Goal: Task Accomplishment & Management: Use online tool/utility

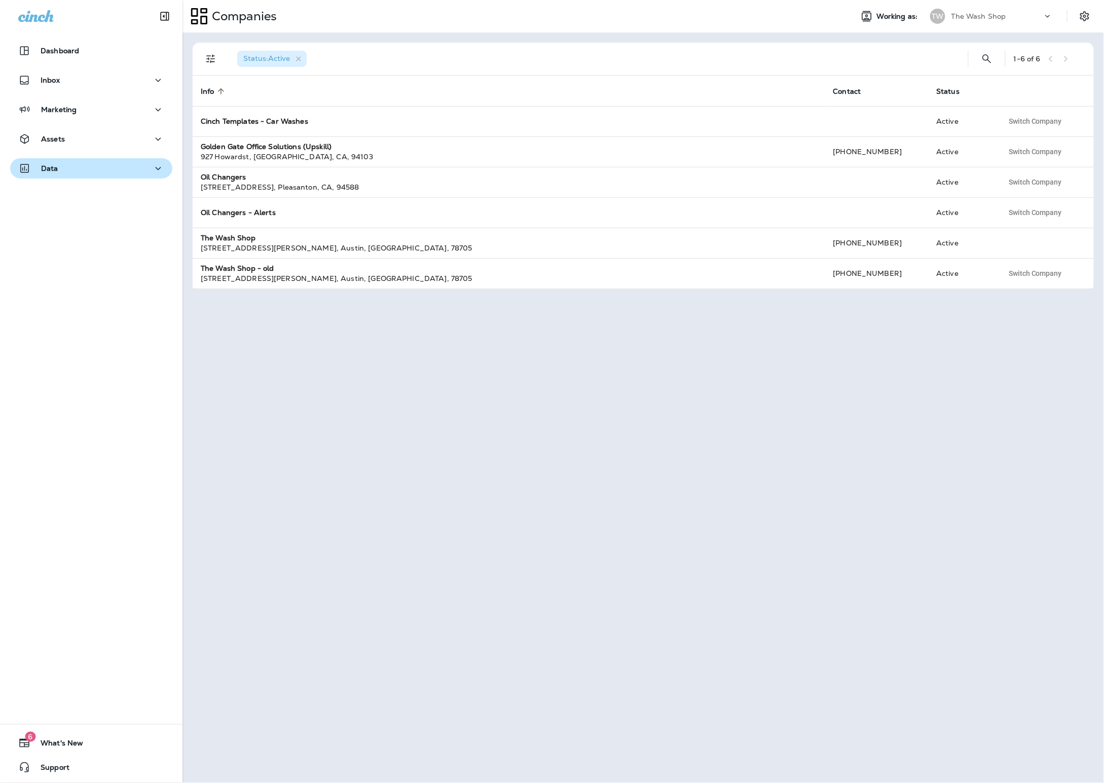
click at [78, 162] on div "Data" at bounding box center [91, 168] width 146 height 13
click at [1007, 11] on div "The Wash Shop" at bounding box center [996, 16] width 91 height 15
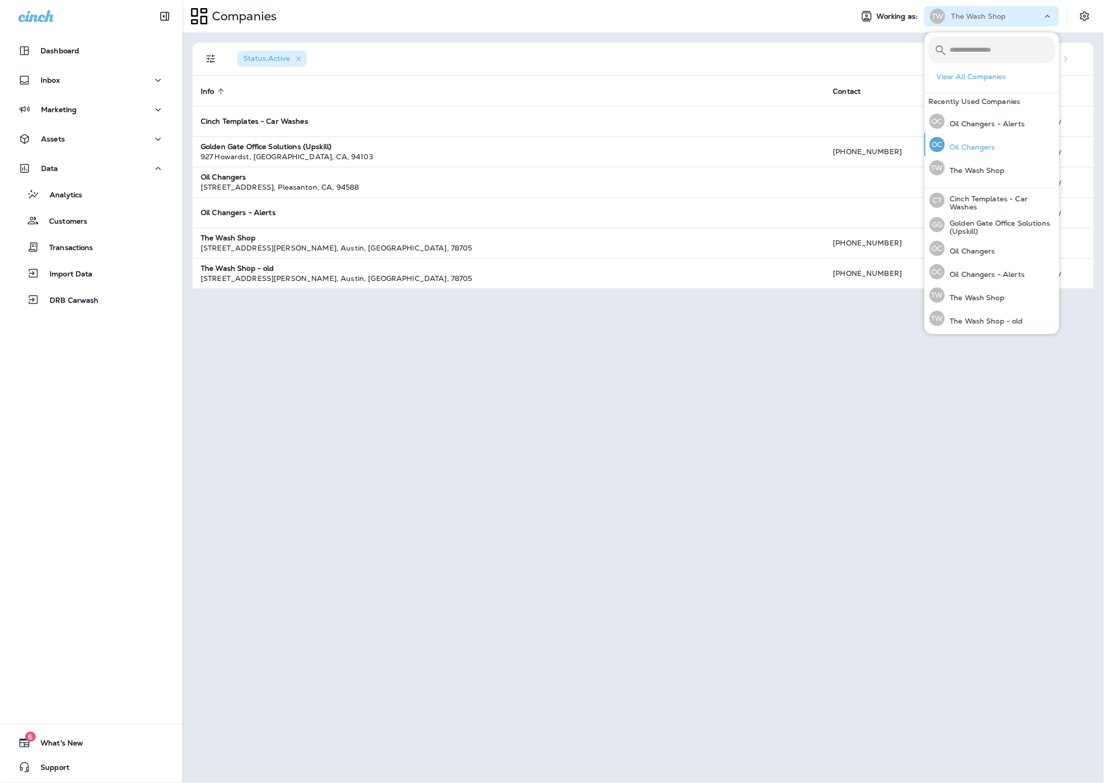
click at [990, 151] on p "Oil Changers" at bounding box center [970, 147] width 51 height 8
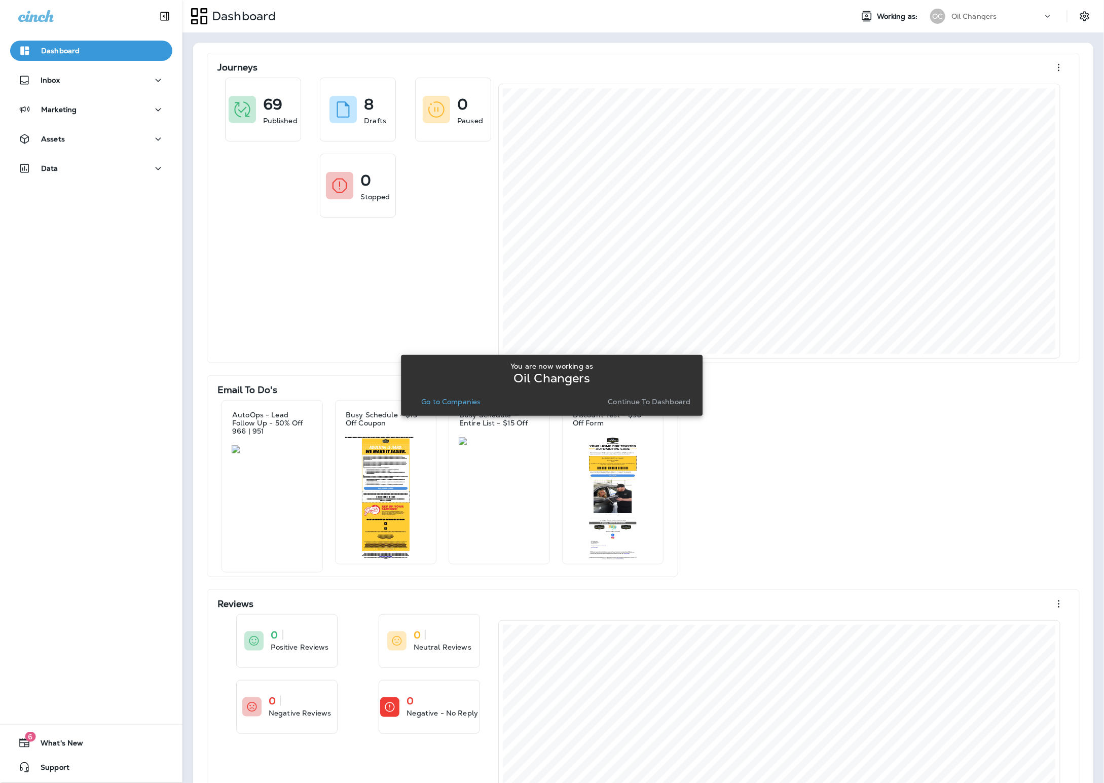
click at [468, 397] on p "Go to Companies" at bounding box center [450, 401] width 59 height 8
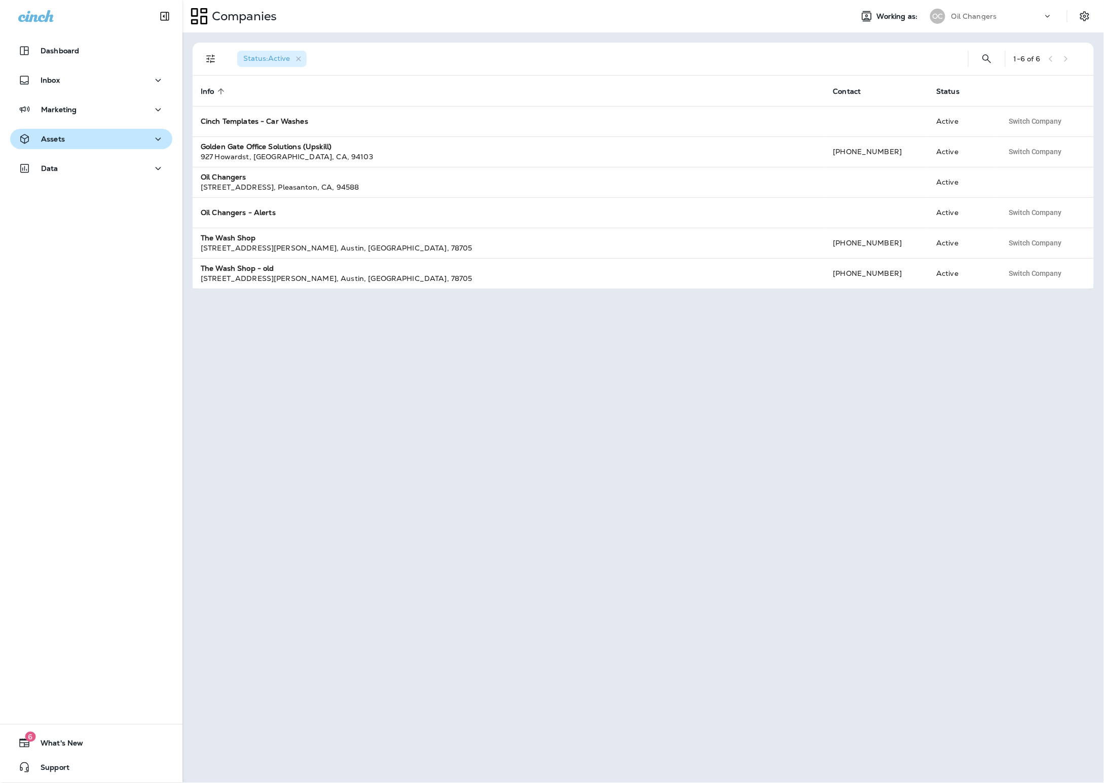
click at [49, 133] on div "Assets" at bounding box center [41, 139] width 47 height 13
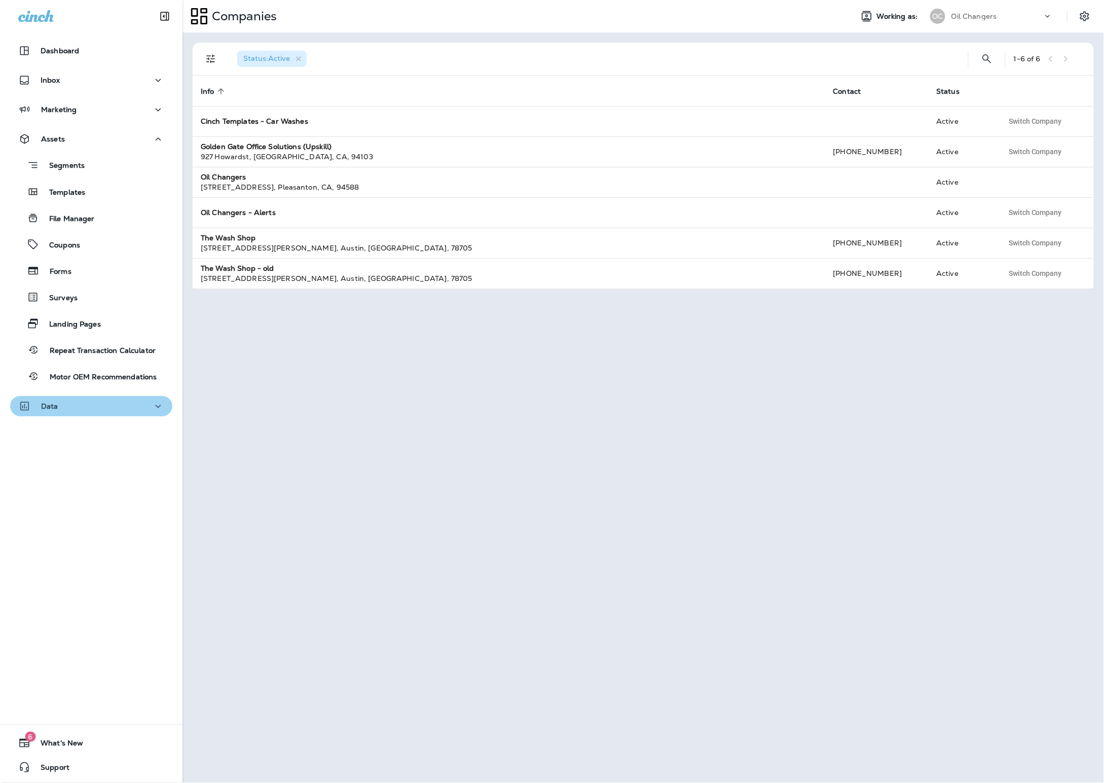
click at [88, 400] on div "Data" at bounding box center [91, 406] width 146 height 13
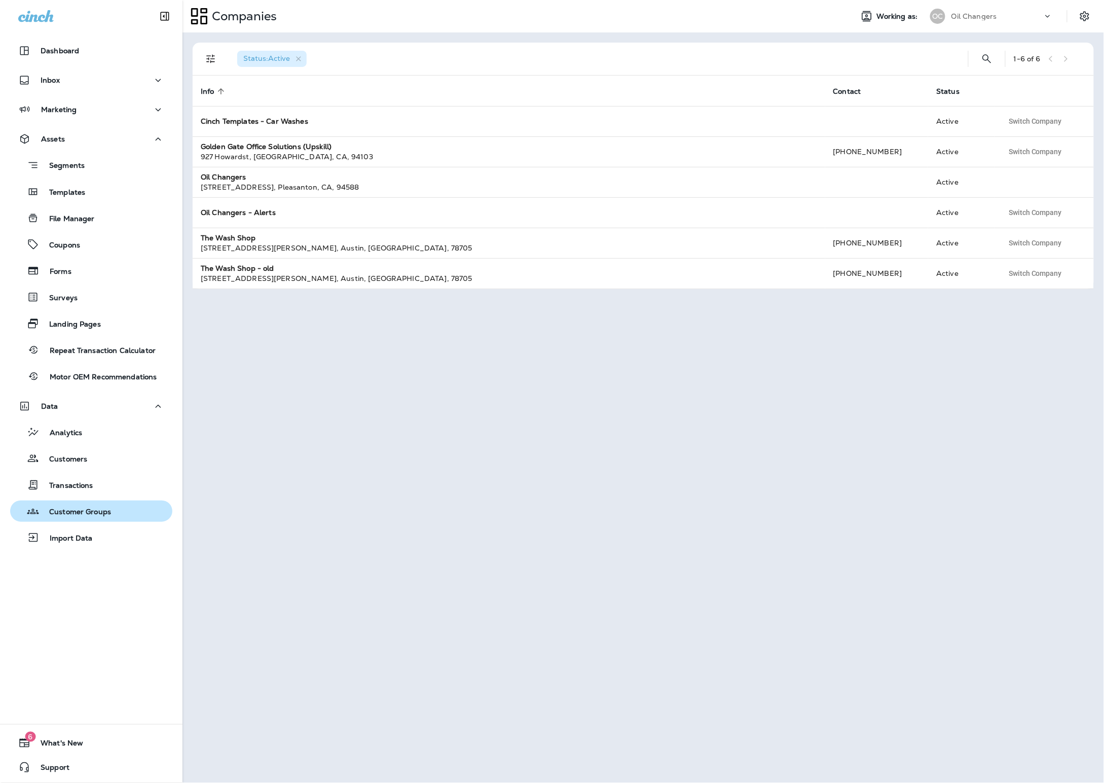
click at [99, 507] on p "Customer Groups" at bounding box center [75, 512] width 72 height 10
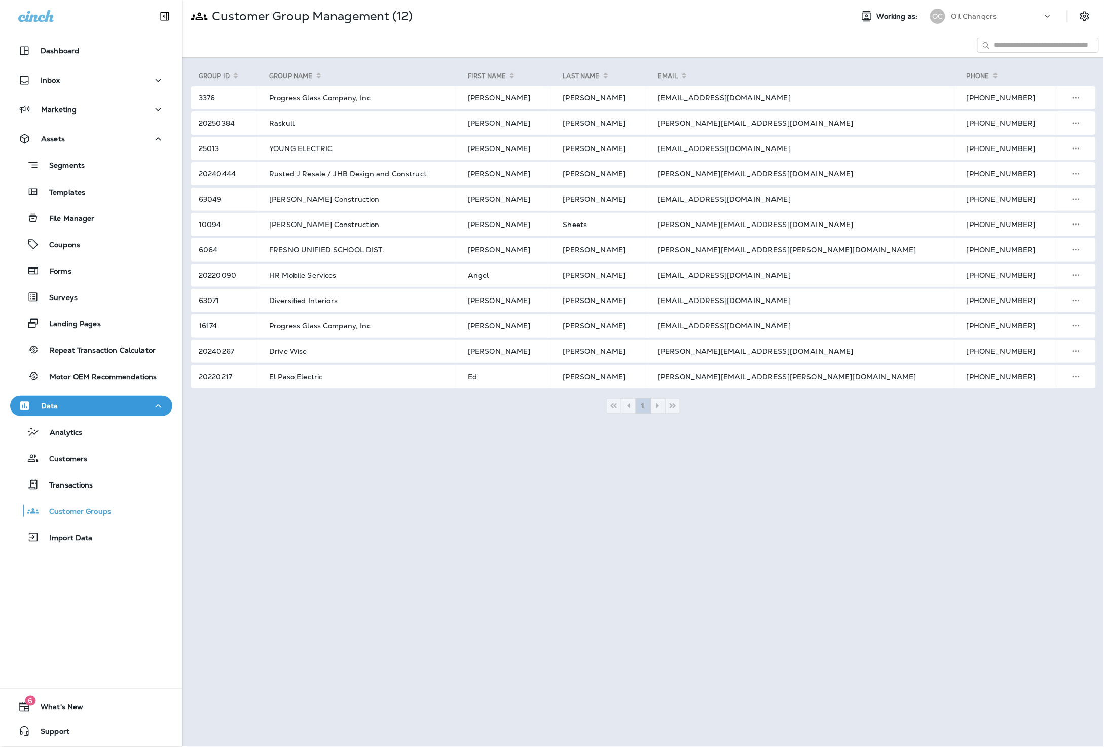
click at [99, 179] on div "Segments Templates File Manager Coupons Forms Surveys Landing Pages Repeat Tran…" at bounding box center [91, 268] width 162 height 238
click at [95, 109] on div "Marketing" at bounding box center [91, 109] width 146 height 13
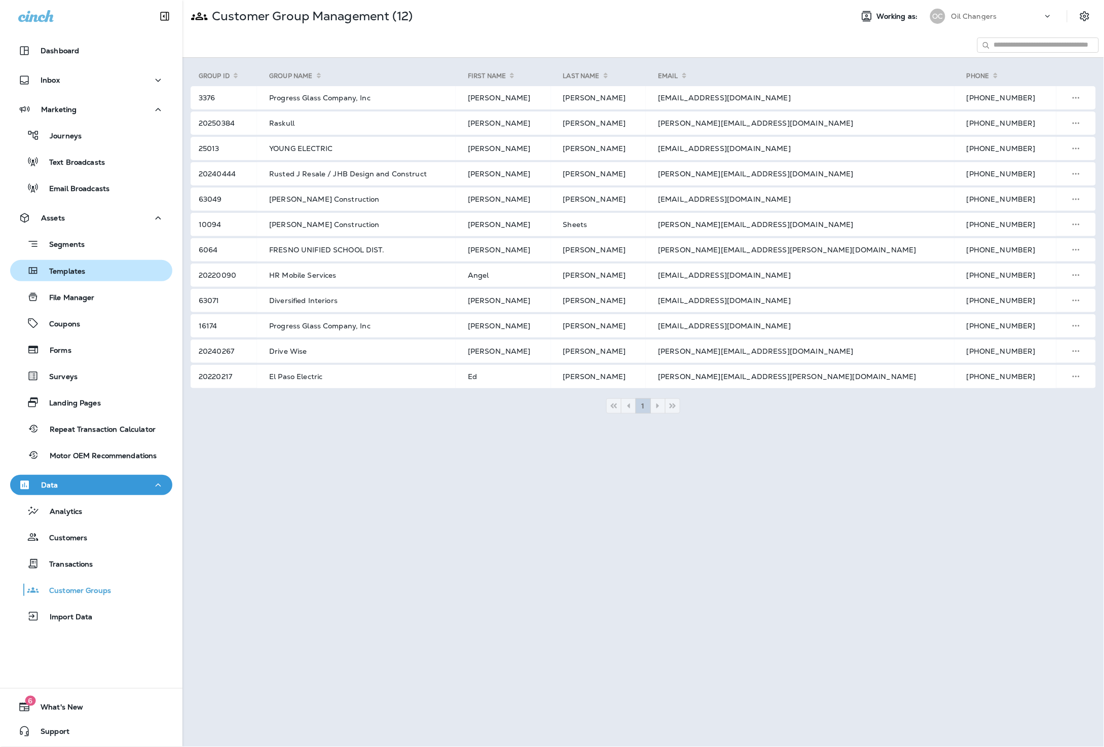
click at [118, 263] on div "Templates" at bounding box center [91, 270] width 154 height 15
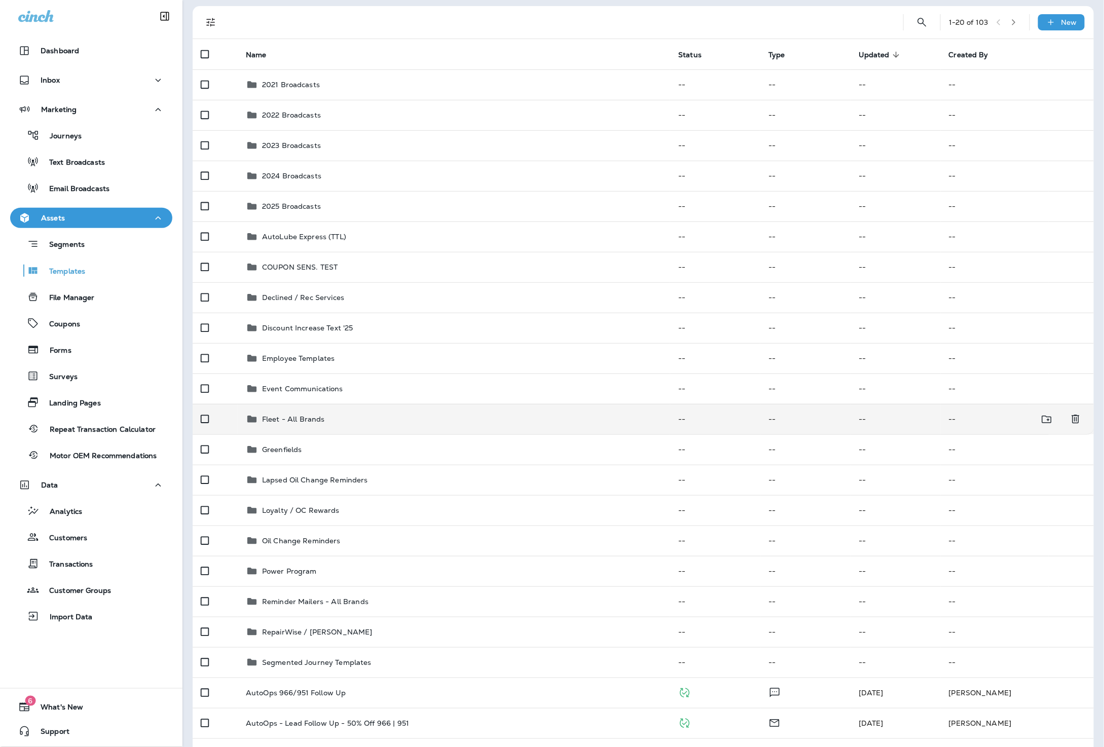
scroll to position [80, 0]
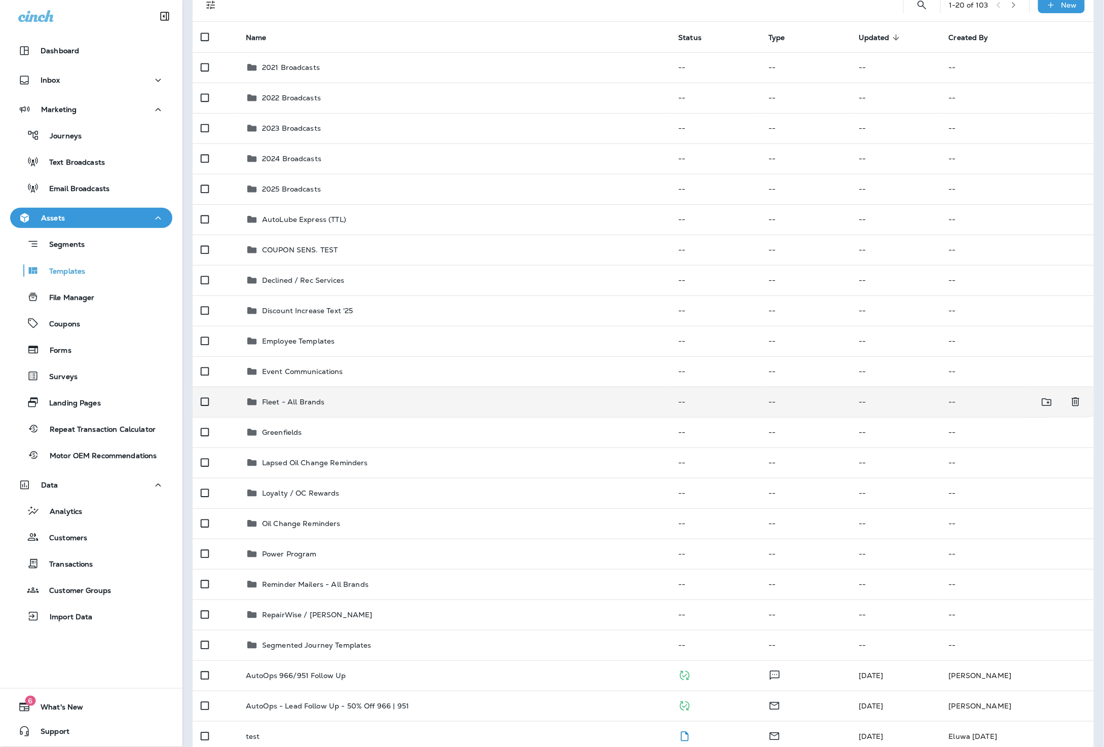
click at [435, 408] on td "Fleet - All Brands" at bounding box center [454, 402] width 432 height 30
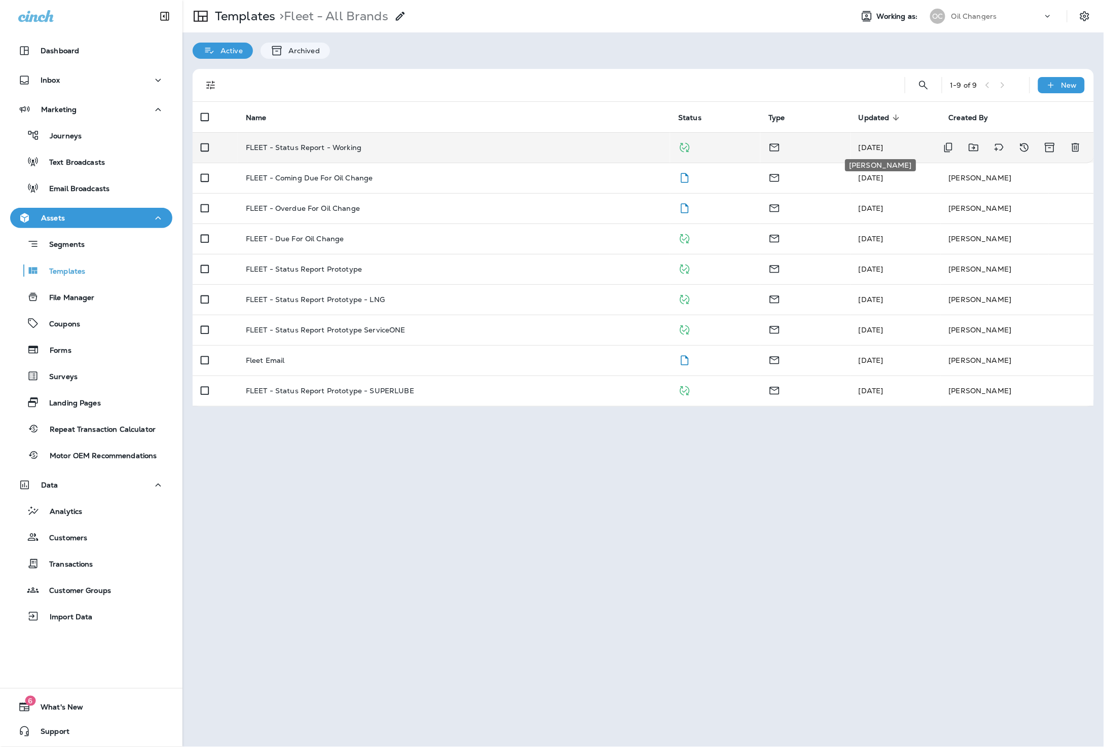
click at [881, 151] on span "Jun 17, 2025" at bounding box center [871, 147] width 25 height 9
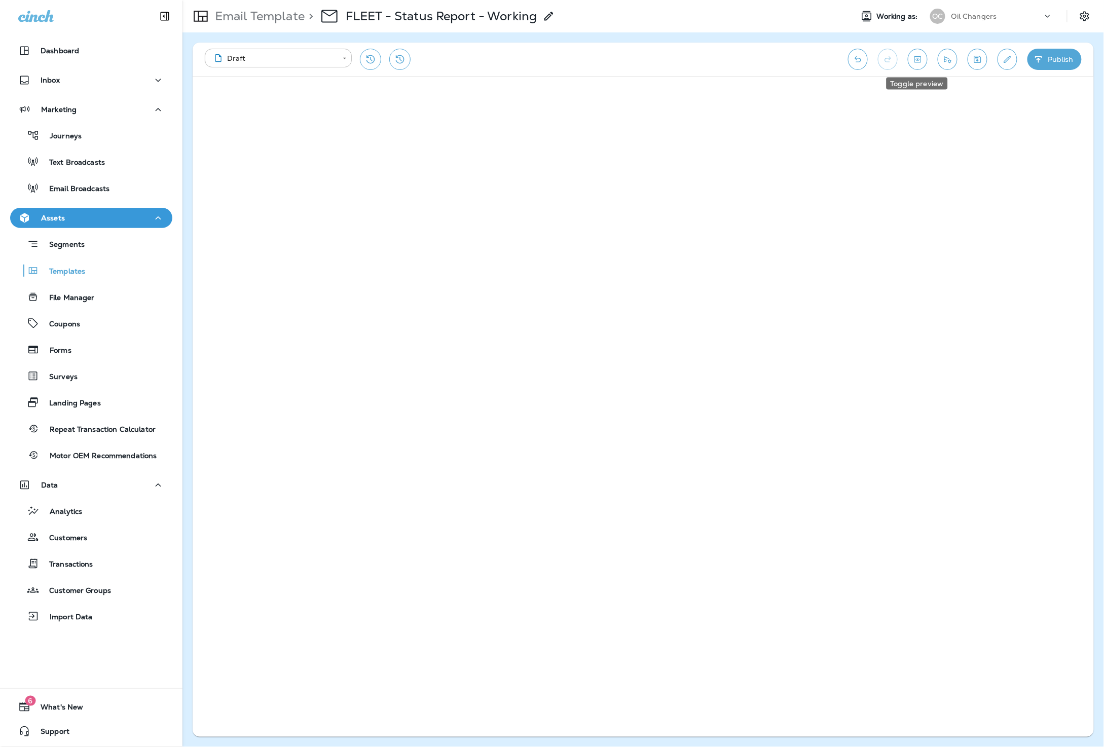
click at [920, 64] on button "Toggle preview" at bounding box center [918, 59] width 20 height 21
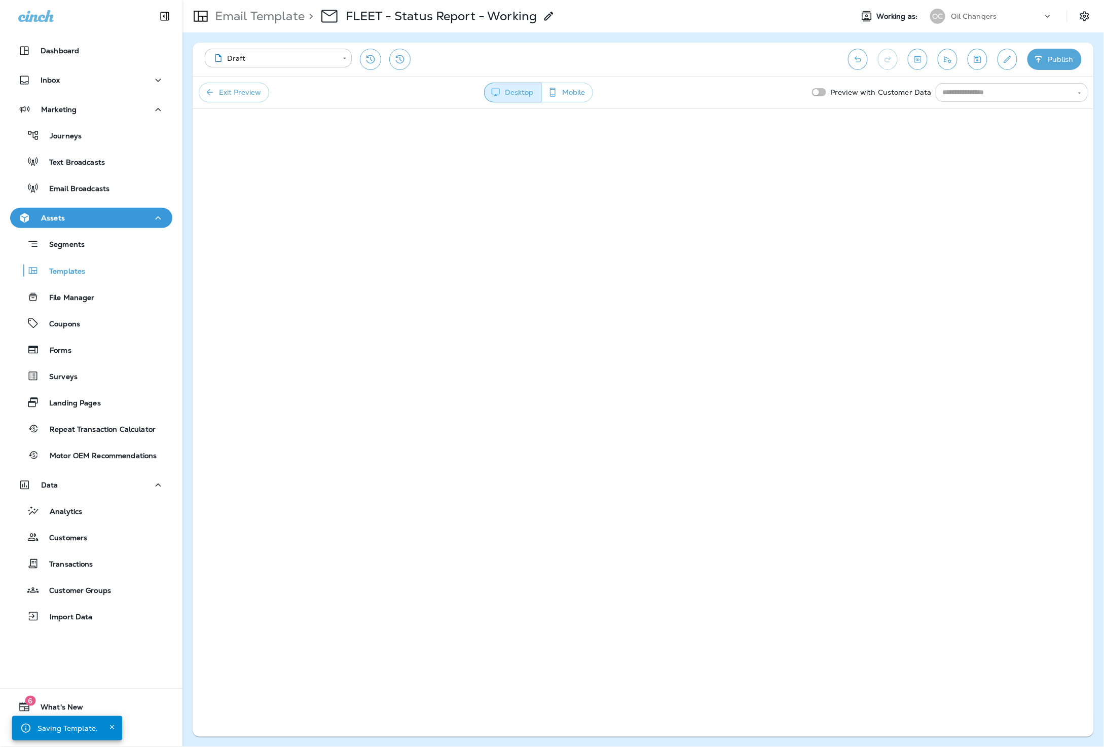
click at [1038, 95] on input "text" at bounding box center [1003, 92] width 129 height 13
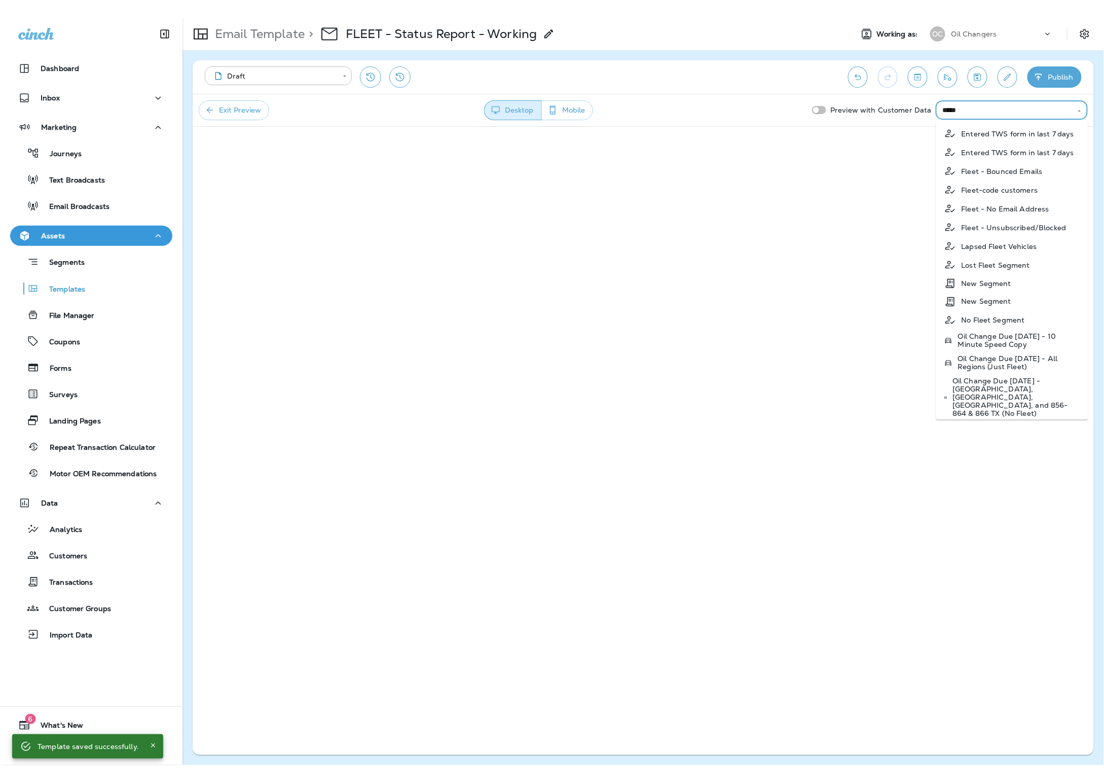
scroll to position [4, 0]
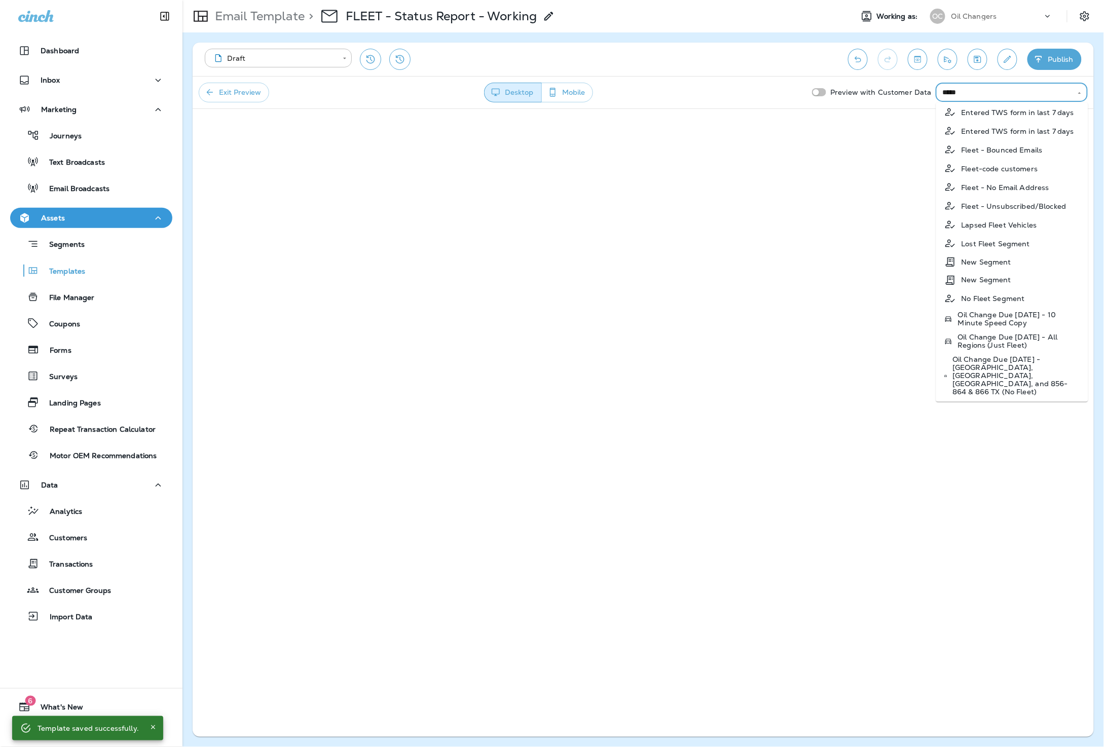
click at [1008, 227] on p "Lapsed Fleet Vehicles" at bounding box center [999, 224] width 76 height 8
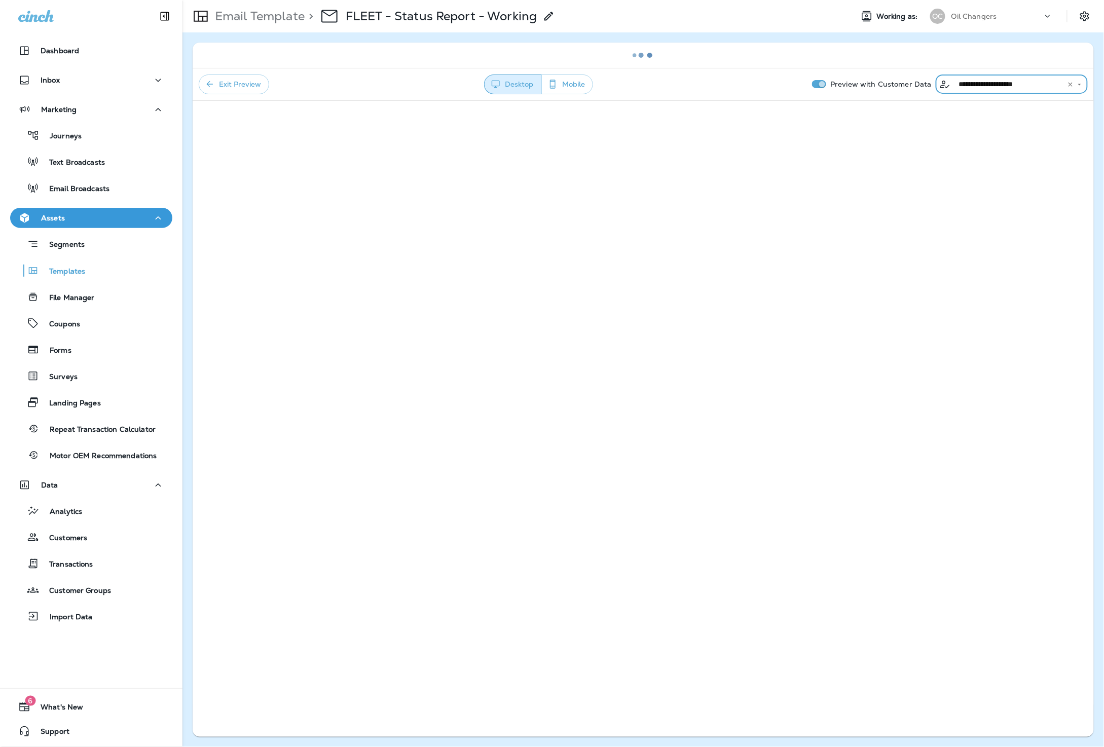
type input "**********"
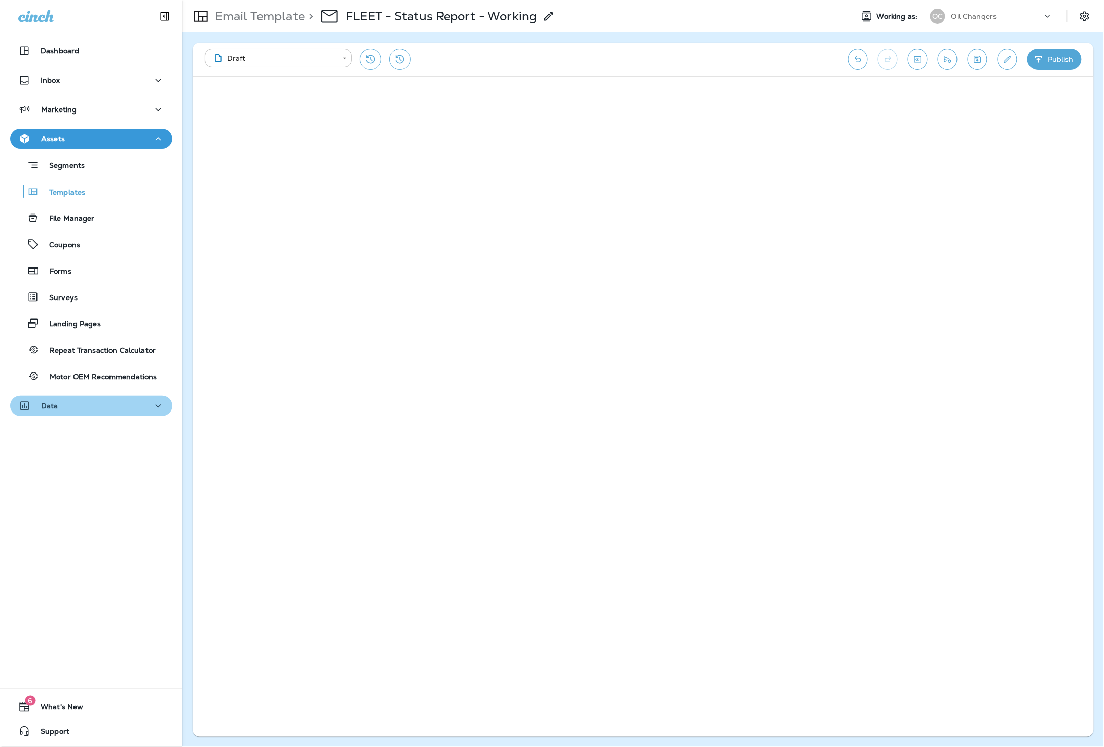
click at [93, 410] on div "Data" at bounding box center [91, 406] width 146 height 13
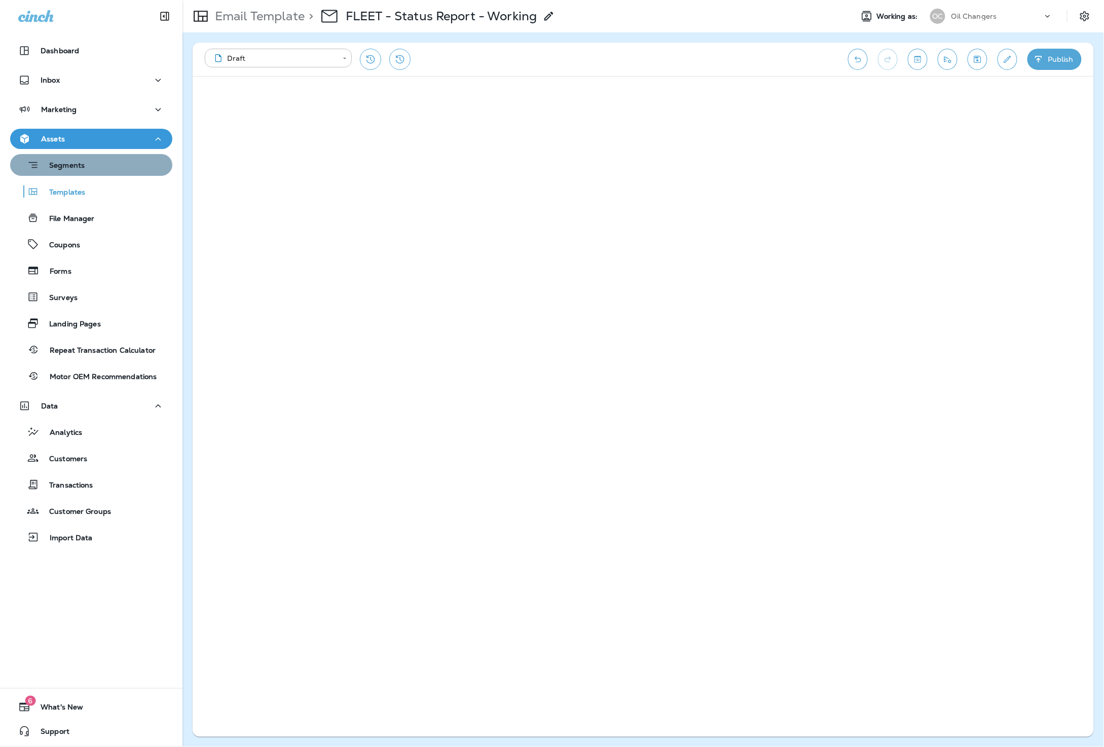
click at [67, 162] on p "Segments" at bounding box center [62, 166] width 46 height 10
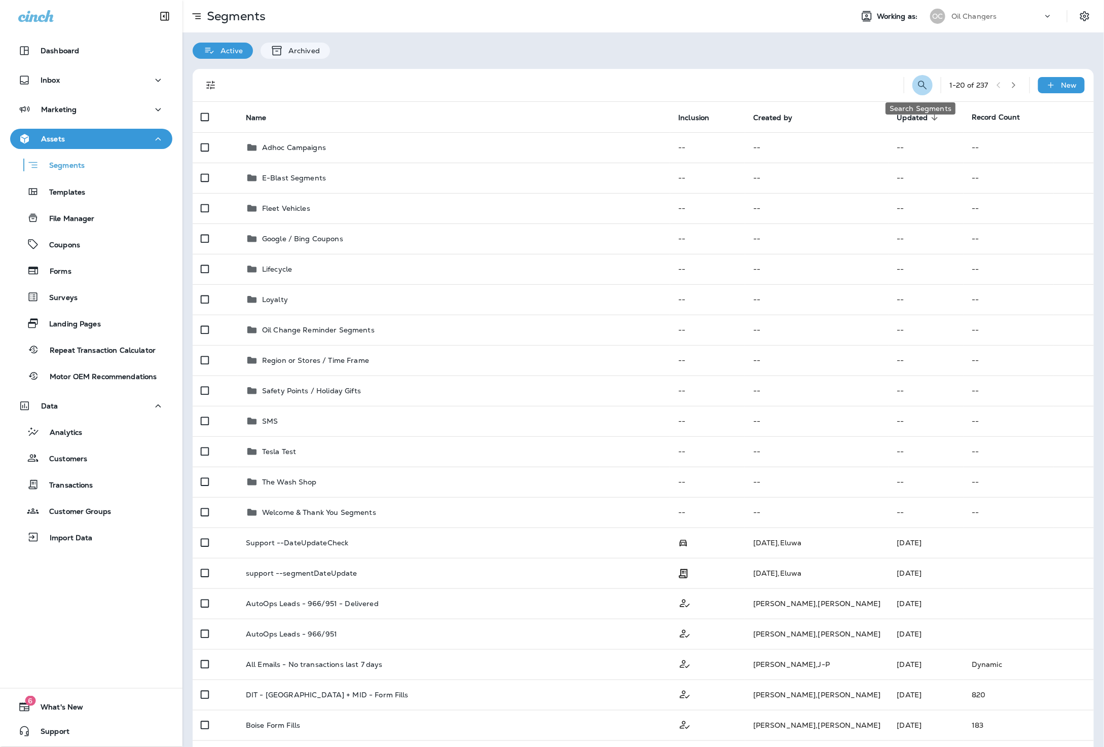
click at [925, 84] on button "Search Segments" at bounding box center [922, 85] width 20 height 20
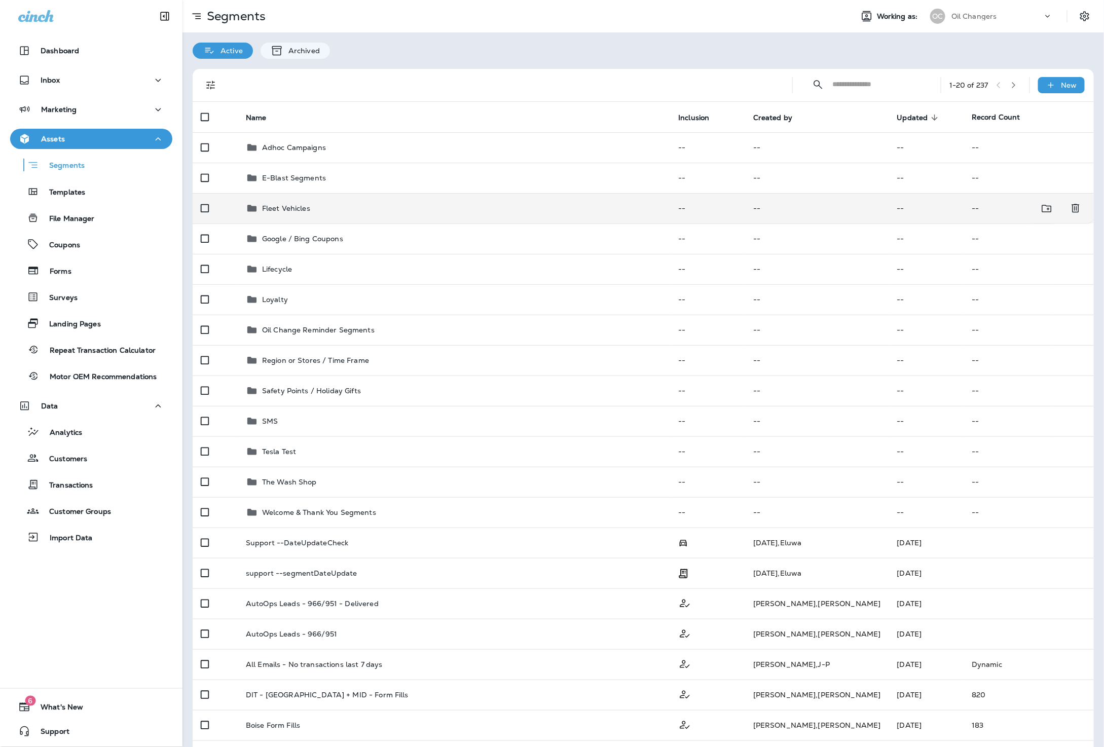
click at [305, 214] on div "Fleet Vehicles" at bounding box center [286, 208] width 48 height 12
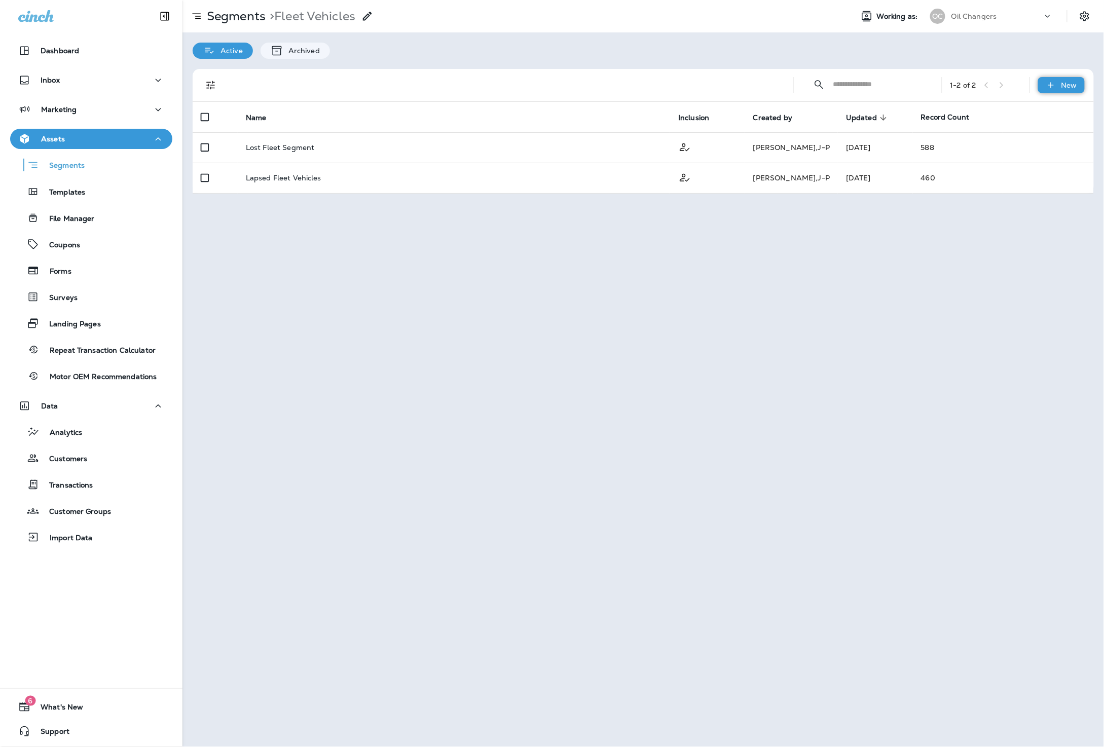
click at [1067, 83] on p "New" at bounding box center [1069, 85] width 16 height 8
click at [1047, 108] on p "New Segment" at bounding box center [1031, 109] width 54 height 8
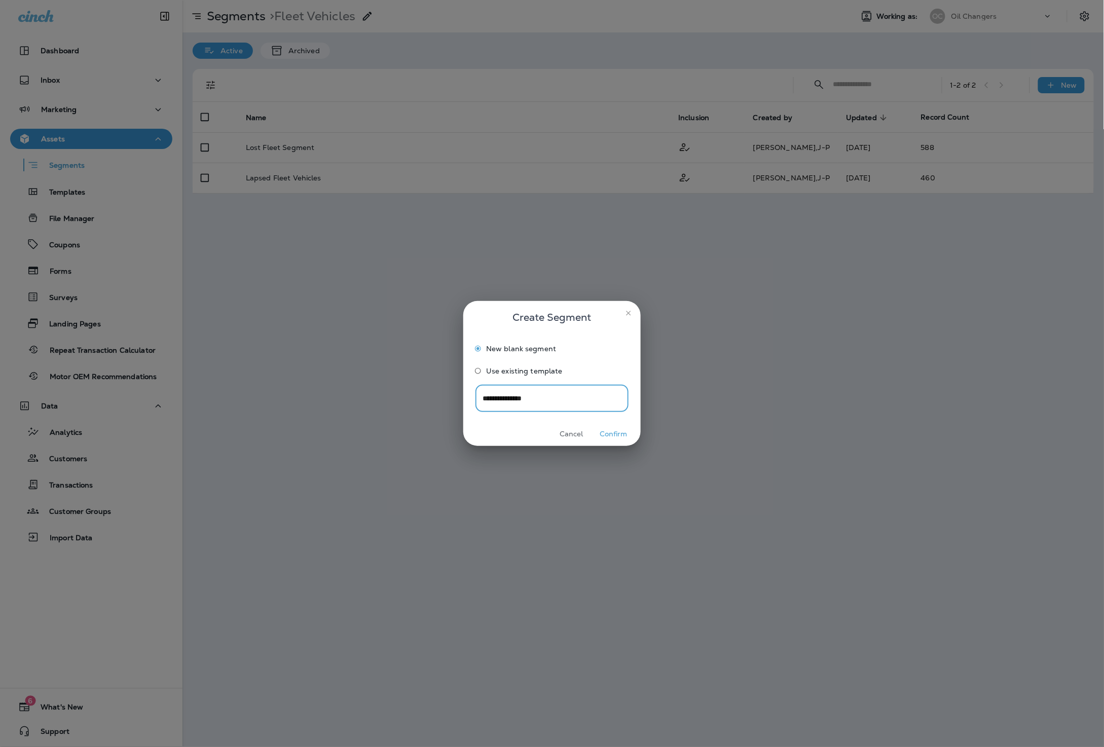
type input "**********"
click at [620, 436] on button "Confirm" at bounding box center [613, 434] width 38 height 16
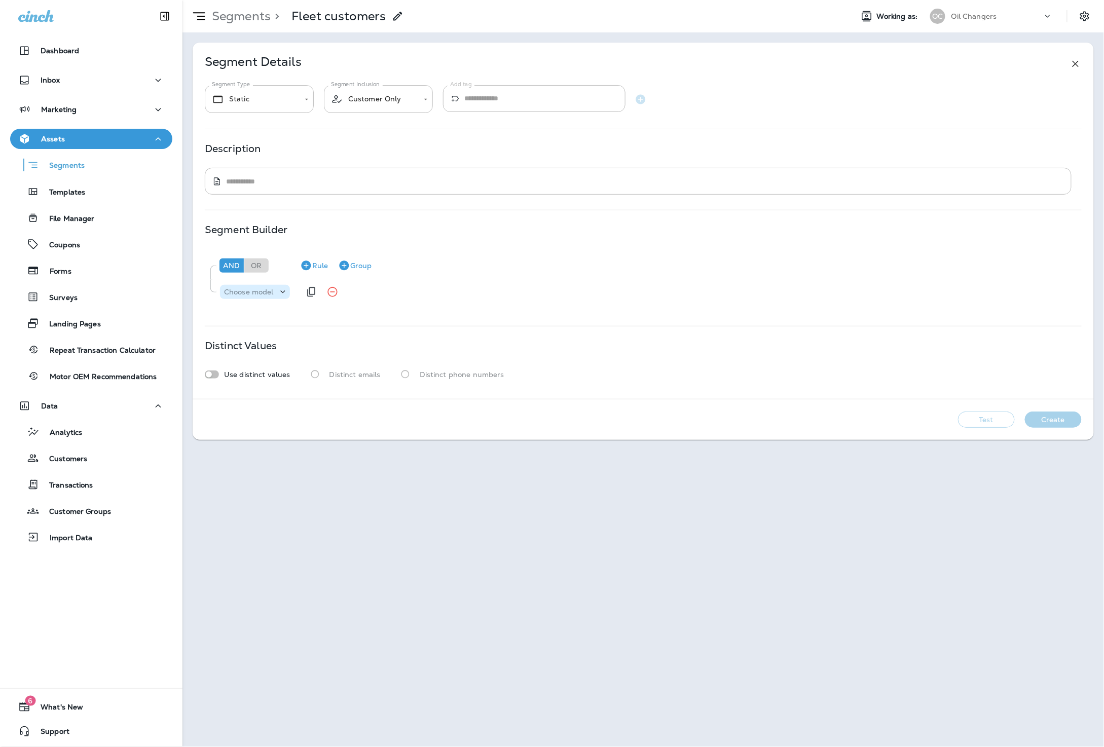
click at [267, 289] on p "Choose model" at bounding box center [249, 292] width 50 height 8
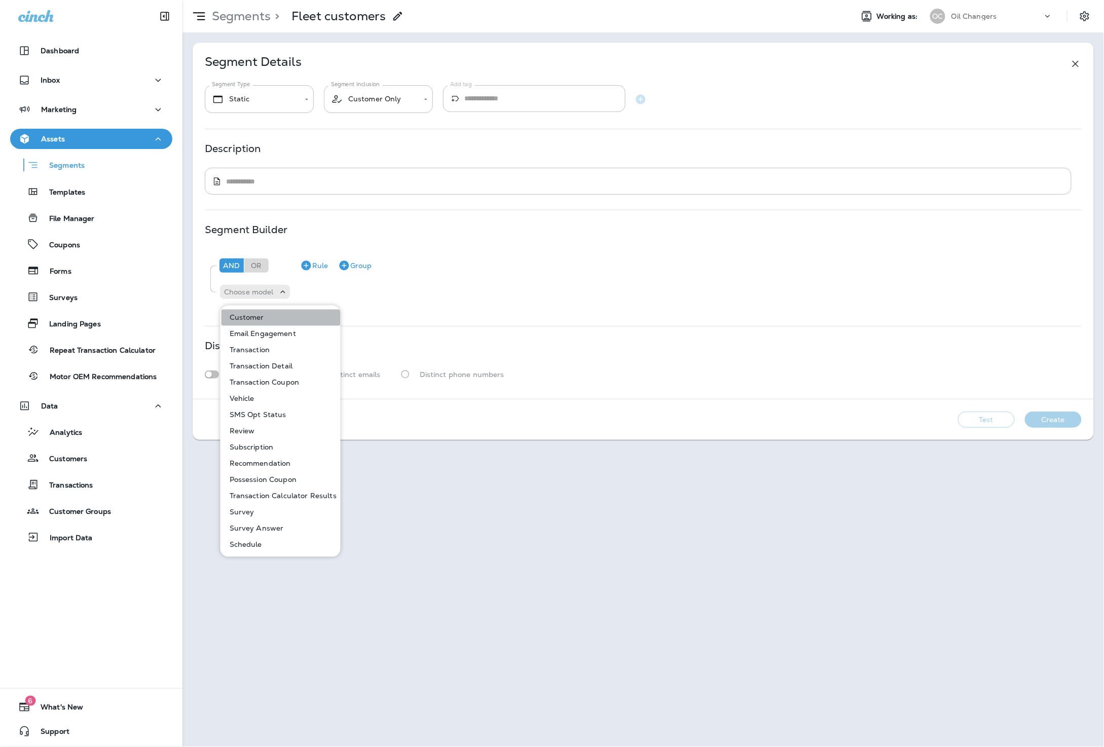
click at [281, 315] on button "Customer" at bounding box center [280, 318] width 119 height 16
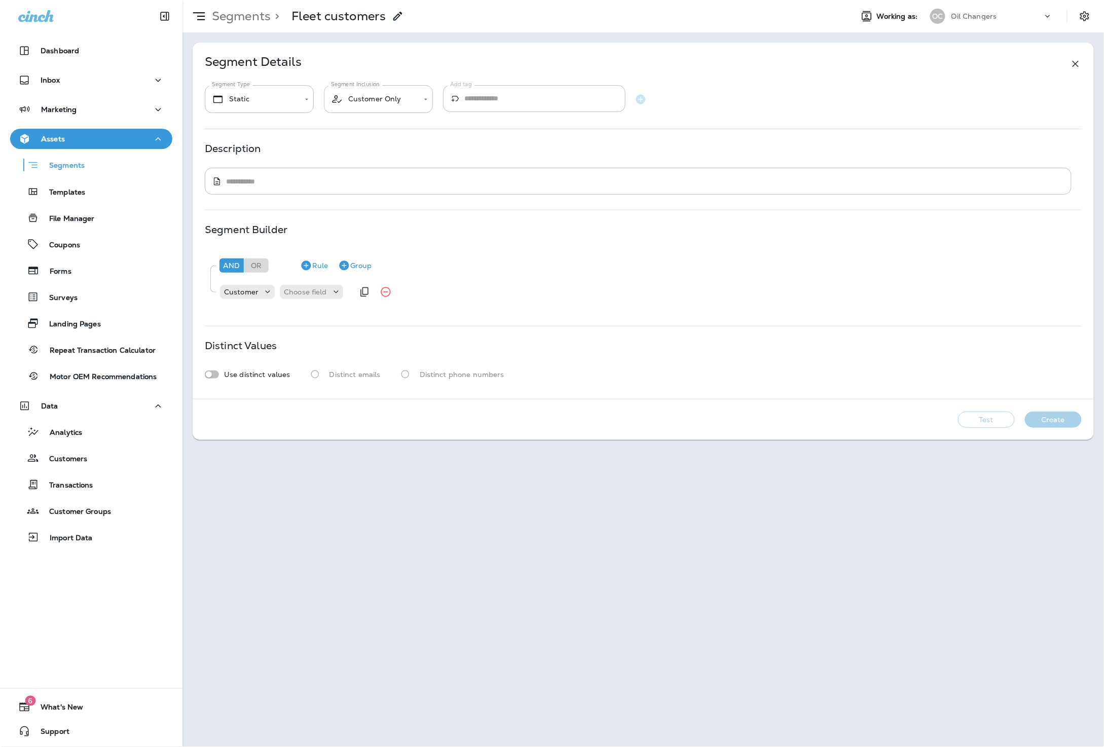
click at [294, 299] on div "Customer Choose field" at bounding box center [286, 292] width 134 height 20
click at [299, 295] on p "Choose field" at bounding box center [305, 292] width 43 height 8
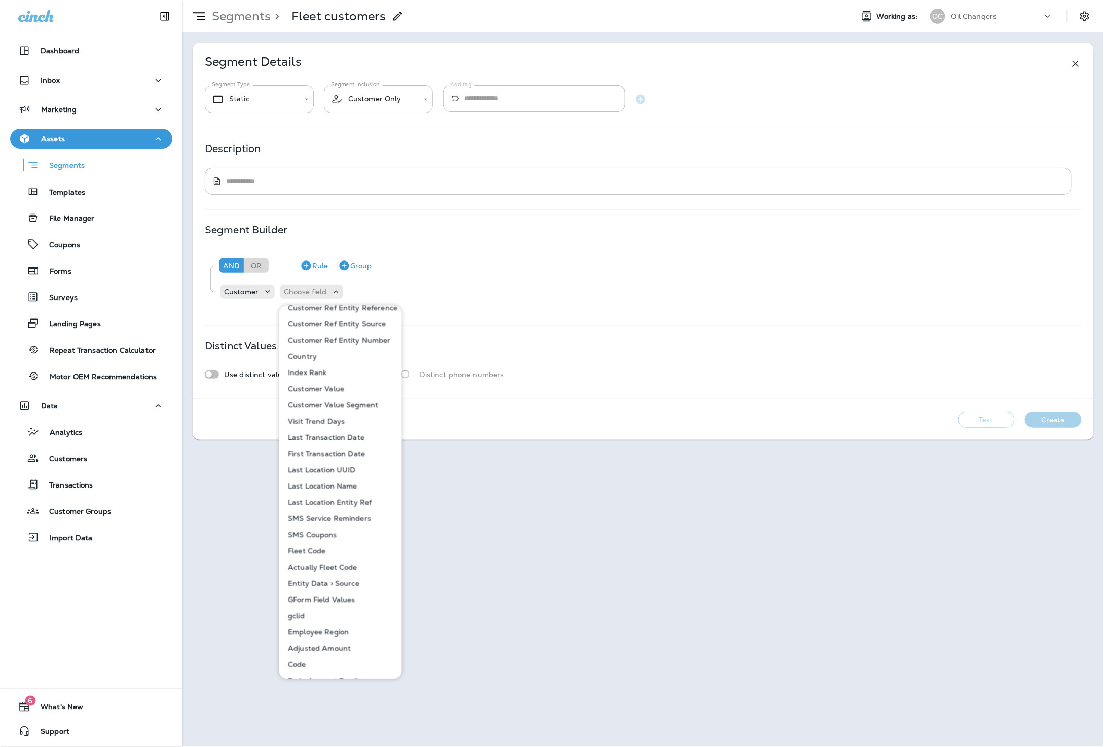
scroll to position [396, 0]
click at [322, 538] on p "Fleet Code" at bounding box center [305, 538] width 42 height 8
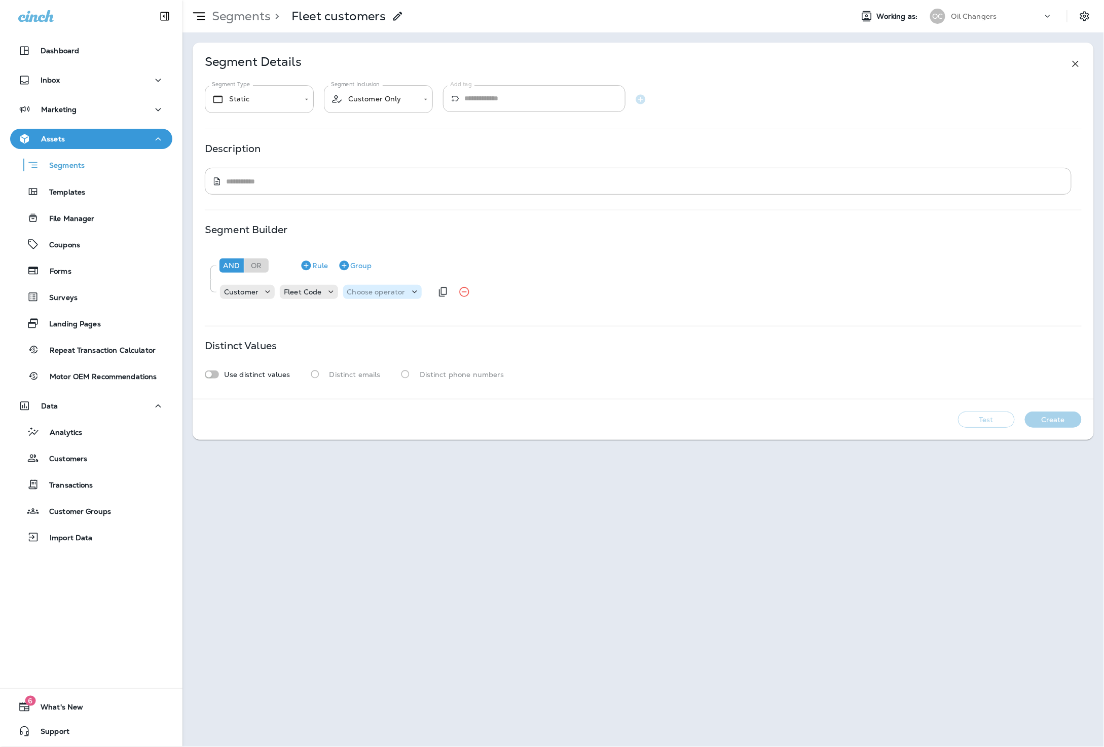
click at [364, 295] on p "Choose operator" at bounding box center [376, 292] width 58 height 8
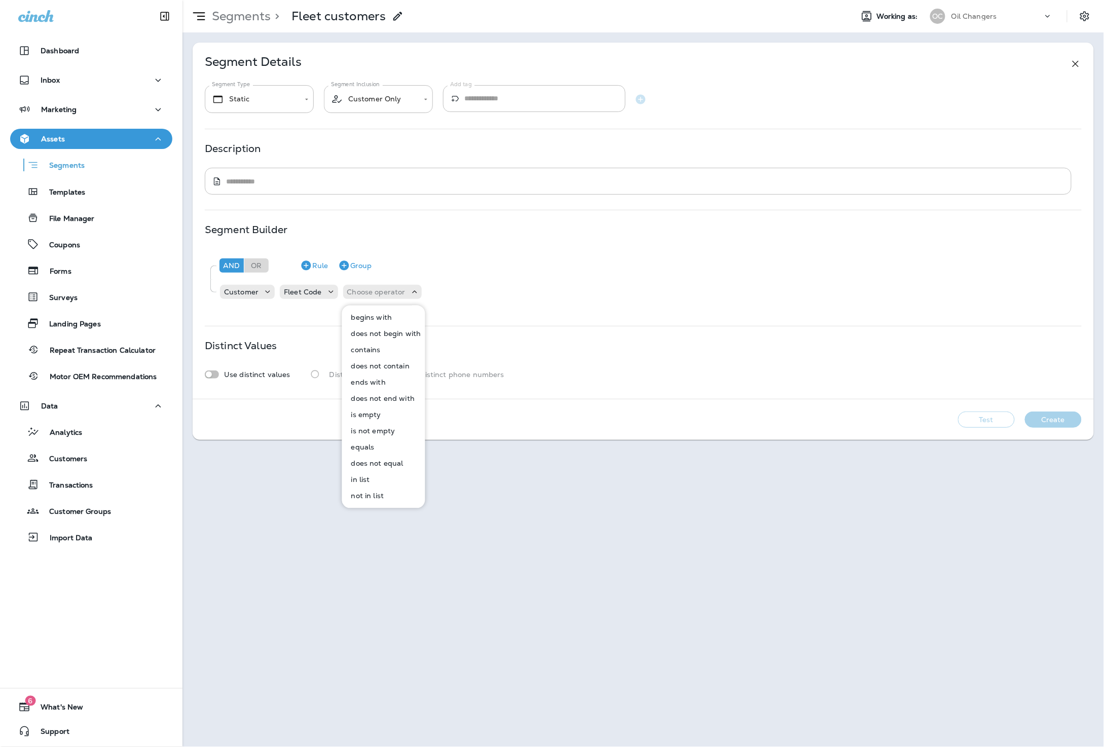
drag, startPoint x: 373, startPoint y: 430, endPoint x: 412, endPoint y: 323, distance: 114.1
click at [375, 428] on p "is not empty" at bounding box center [371, 431] width 48 height 8
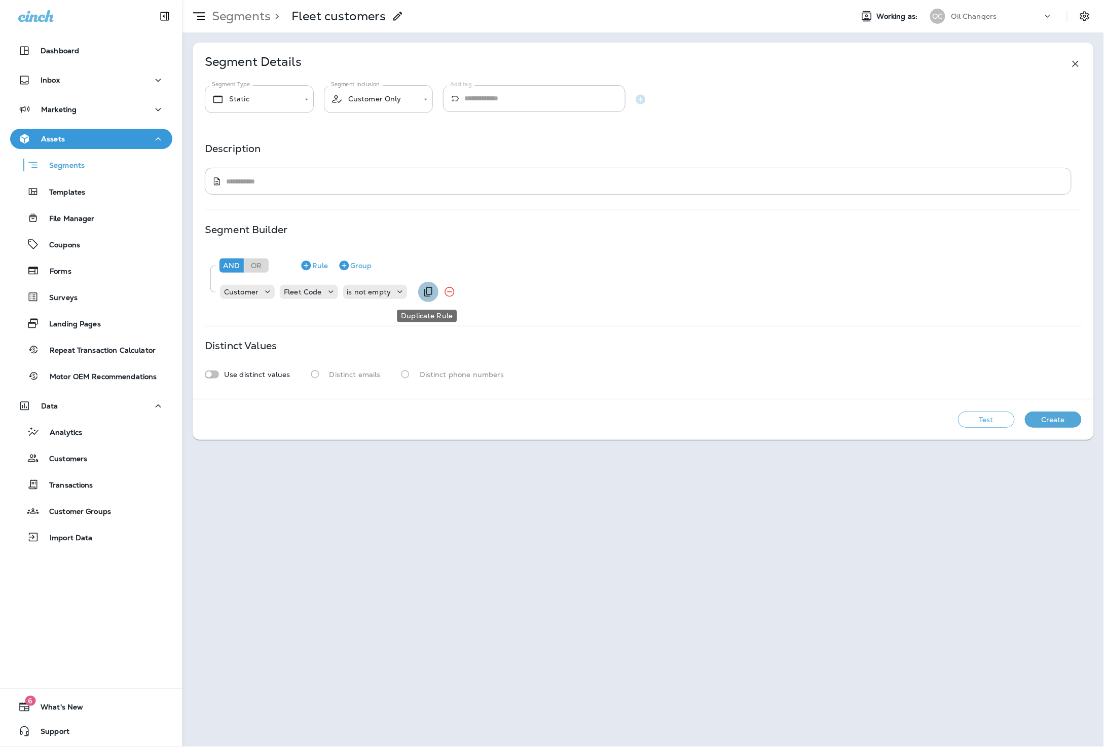
click at [422, 286] on icon "Duplicate Rule" at bounding box center [428, 292] width 12 height 12
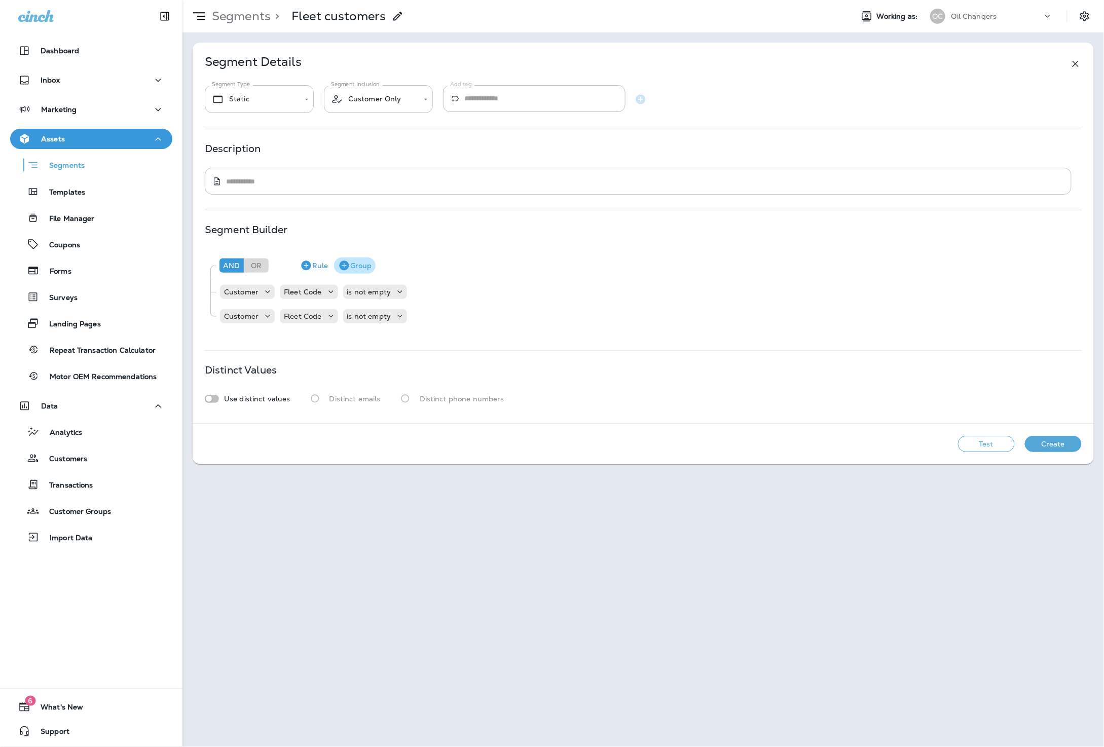
click at [346, 264] on icon "button" at bounding box center [344, 266] width 10 height 10
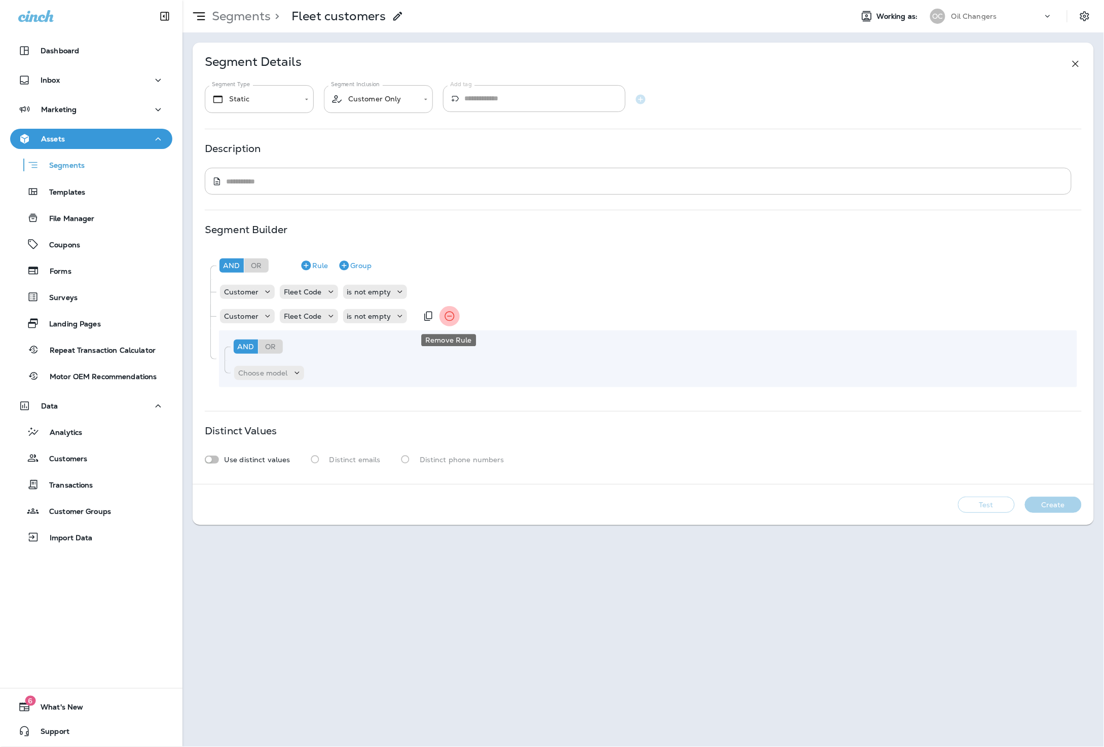
click at [440, 313] on button "Remove Rule" at bounding box center [449, 316] width 20 height 20
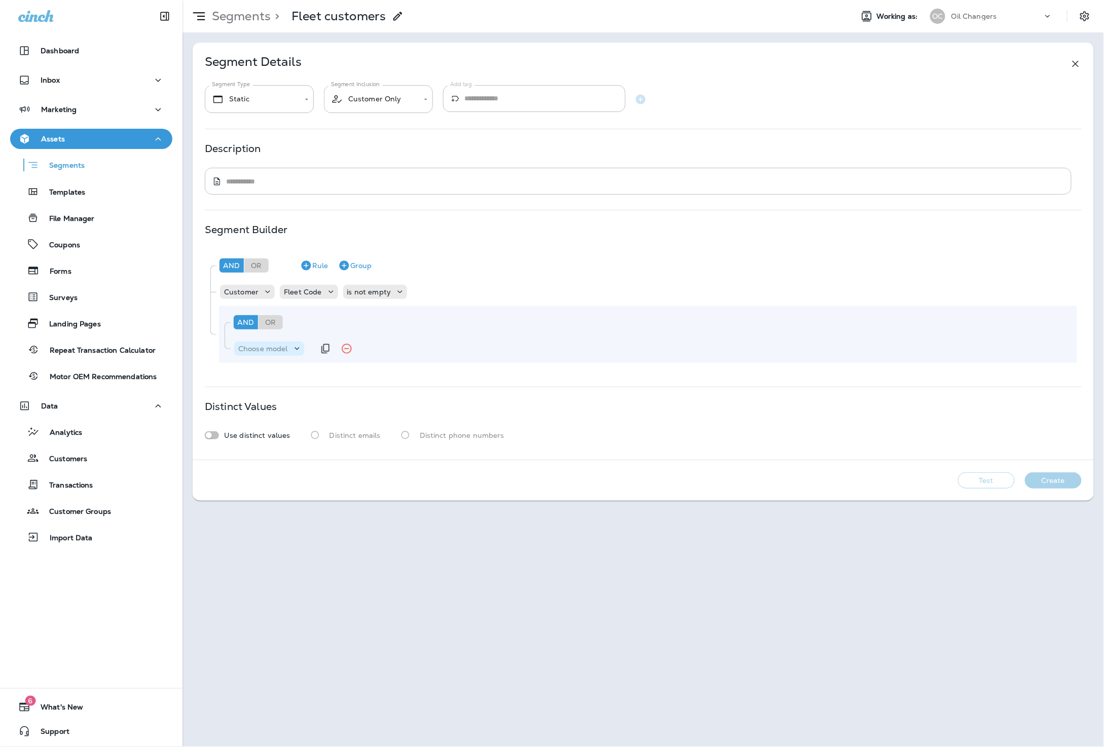
drag, startPoint x: 251, startPoint y: 350, endPoint x: 256, endPoint y: 351, distance: 5.3
click at [251, 350] on p "Choose model" at bounding box center [263, 349] width 50 height 8
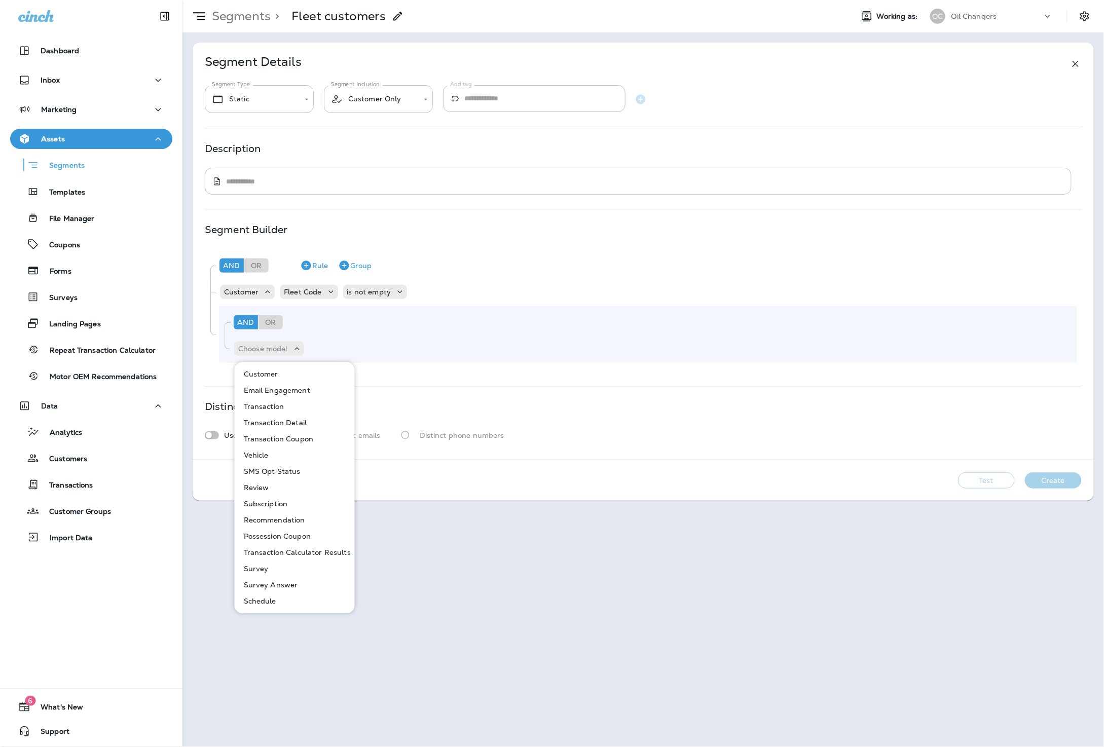
click at [278, 373] on button "Customer" at bounding box center [295, 374] width 119 height 16
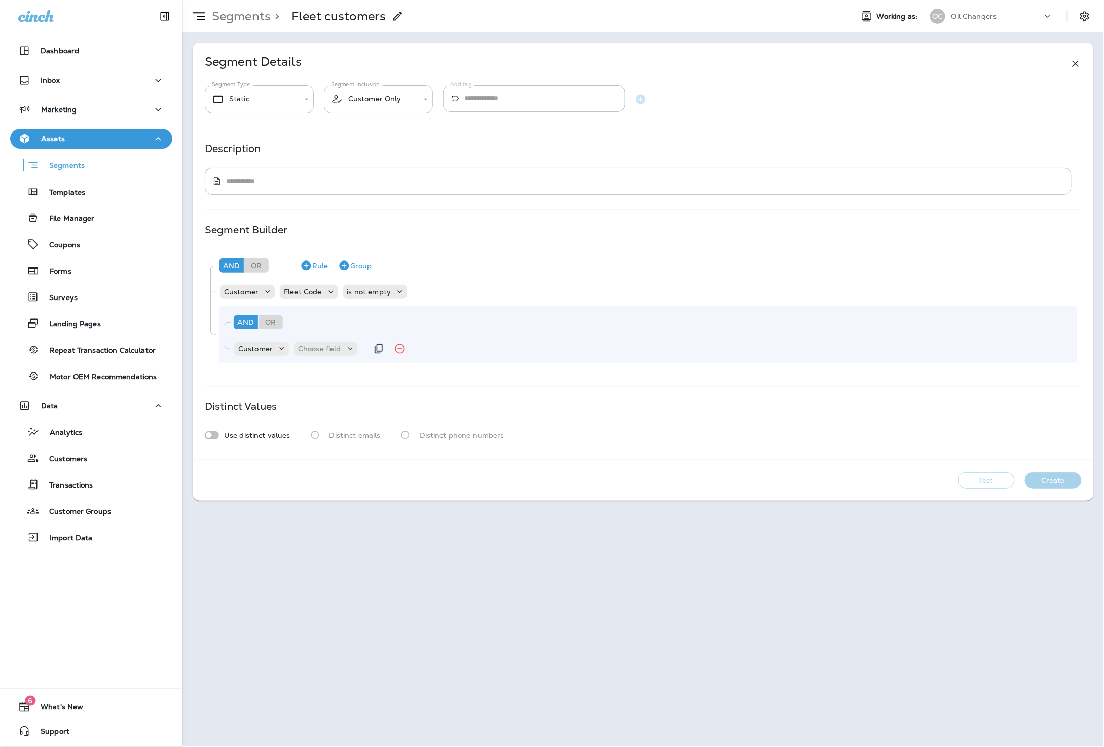
click at [317, 358] on div "Customer Choose field" at bounding box center [300, 349] width 134 height 20
click at [322, 351] on p "Choose field" at bounding box center [319, 349] width 43 height 8
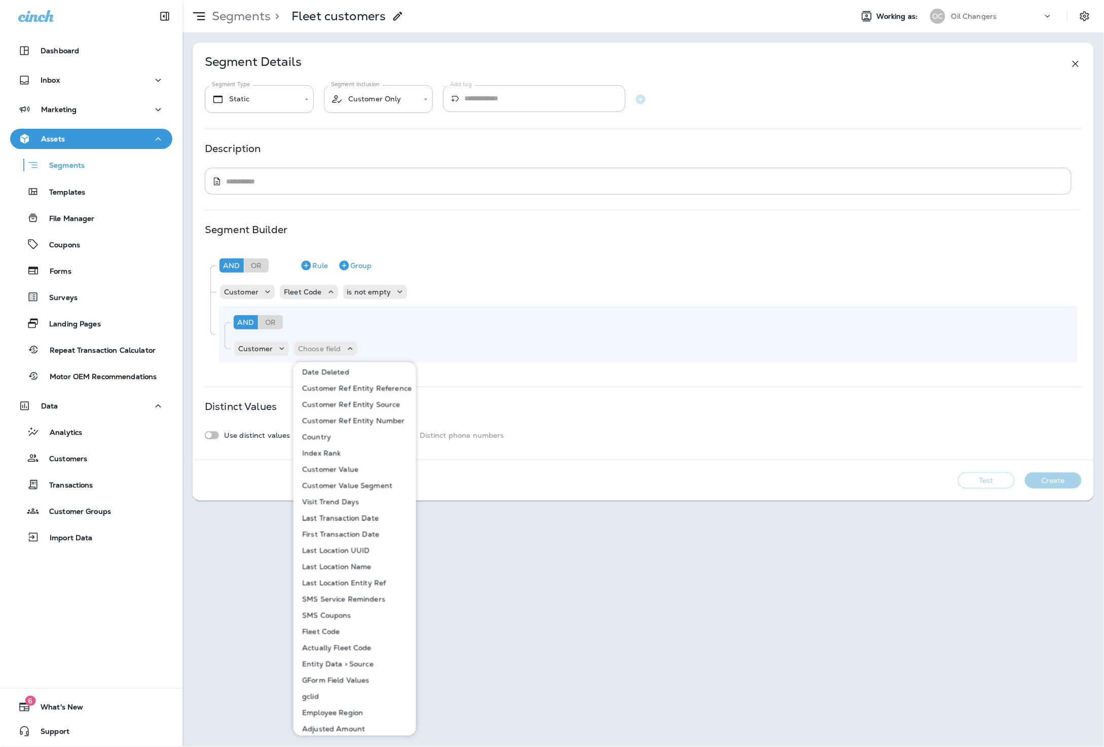
scroll to position [494, 0]
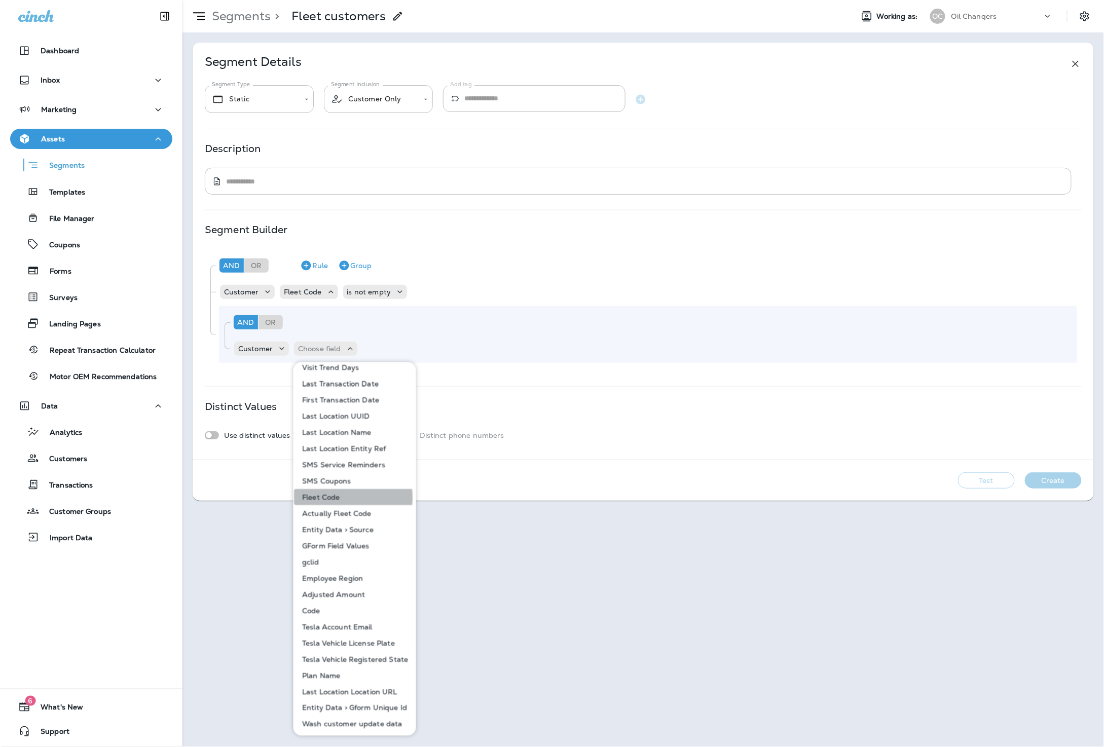
click at [346, 497] on button "Fleet Code" at bounding box center [355, 497] width 122 height 16
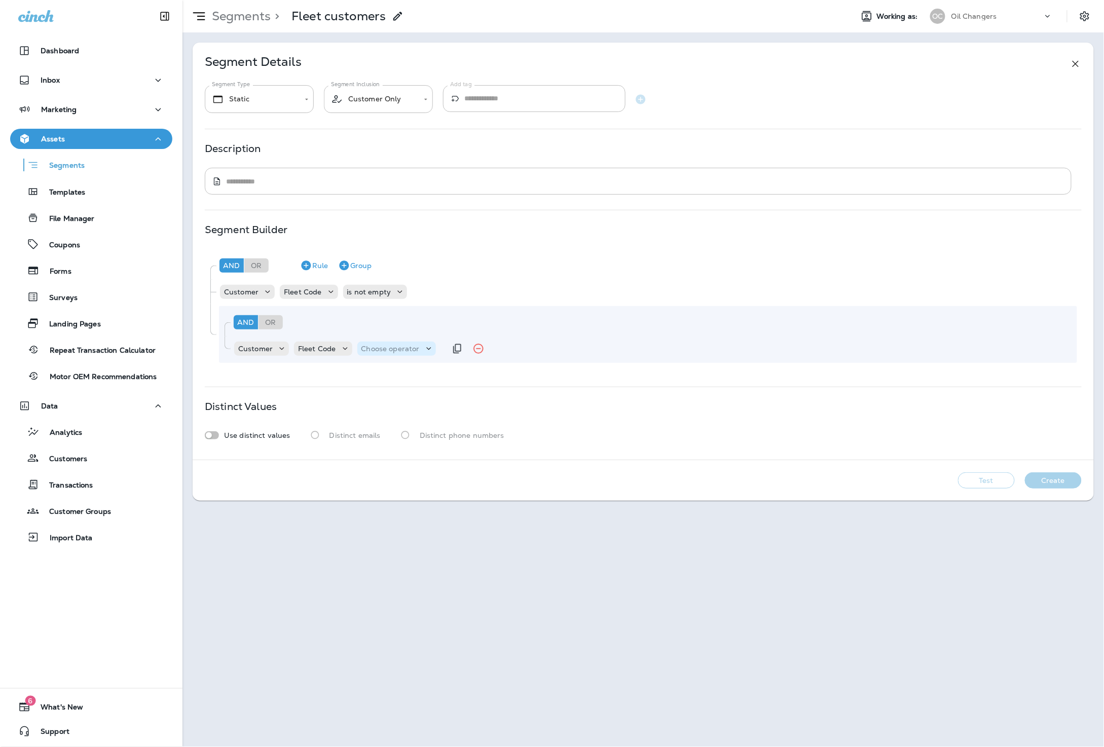
click at [390, 346] on p "Choose operator" at bounding box center [390, 349] width 58 height 8
click at [386, 551] on p "not in list" at bounding box center [379, 553] width 37 height 8
click at [448, 346] on p "Choose query type" at bounding box center [452, 349] width 66 height 8
click at [435, 373] on p "Text" at bounding box center [428, 374] width 19 height 8
click at [483, 351] on p "Select options" at bounding box center [502, 349] width 50 height 8
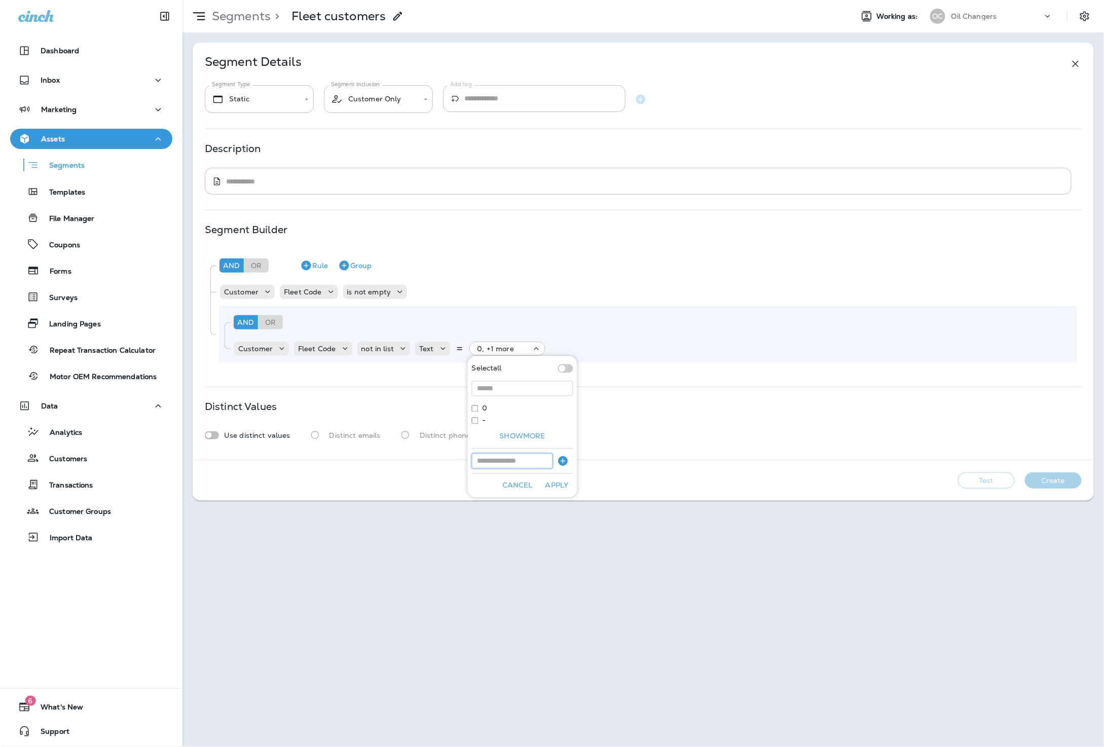
click at [502, 458] on input at bounding box center [512, 461] width 81 height 15
type input "****"
click at [568, 459] on icon "button" at bounding box center [563, 461] width 12 height 12
click at [560, 497] on button "Apply" at bounding box center [557, 498] width 32 height 16
click at [236, 433] on p "Use distinct values" at bounding box center [257, 435] width 66 height 8
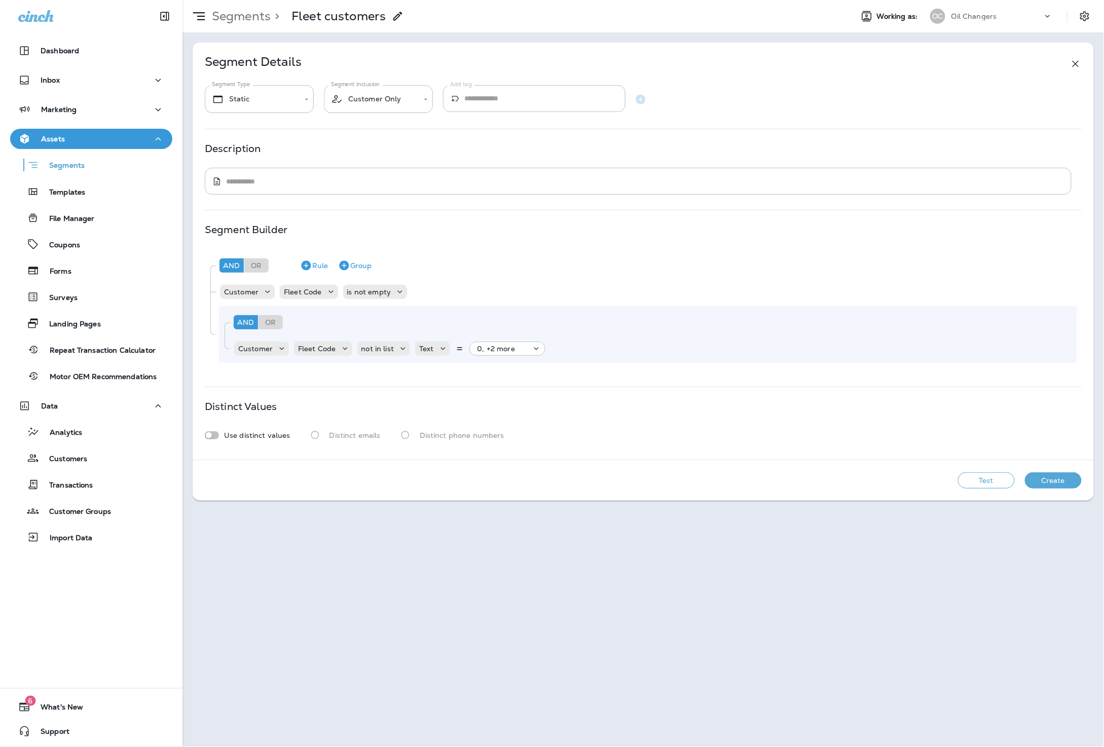
click at [976, 478] on button "Test" at bounding box center [986, 480] width 57 height 16
click at [851, 485] on button "View Sample" at bounding box center [842, 480] width 67 height 16
click at [850, 480] on button "View Sample" at bounding box center [842, 480] width 67 height 16
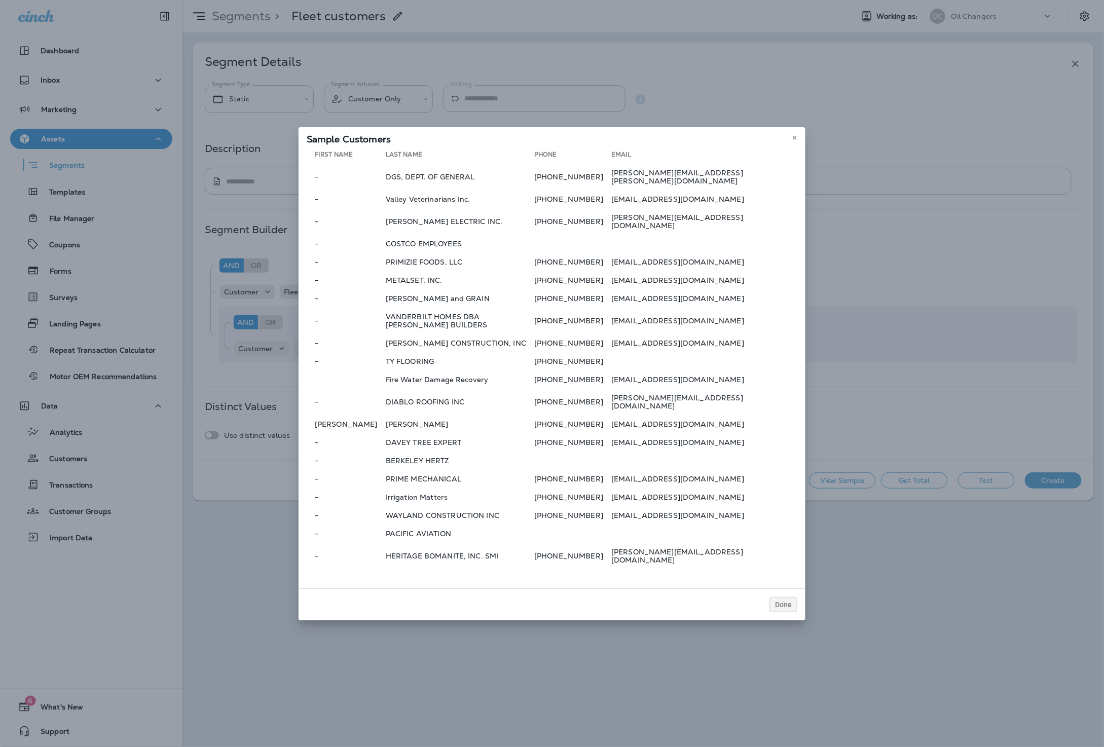
click at [800, 148] on div "Sample Customers" at bounding box center [552, 137] width 507 height 21
click at [794, 140] on use at bounding box center [795, 138] width 4 height 4
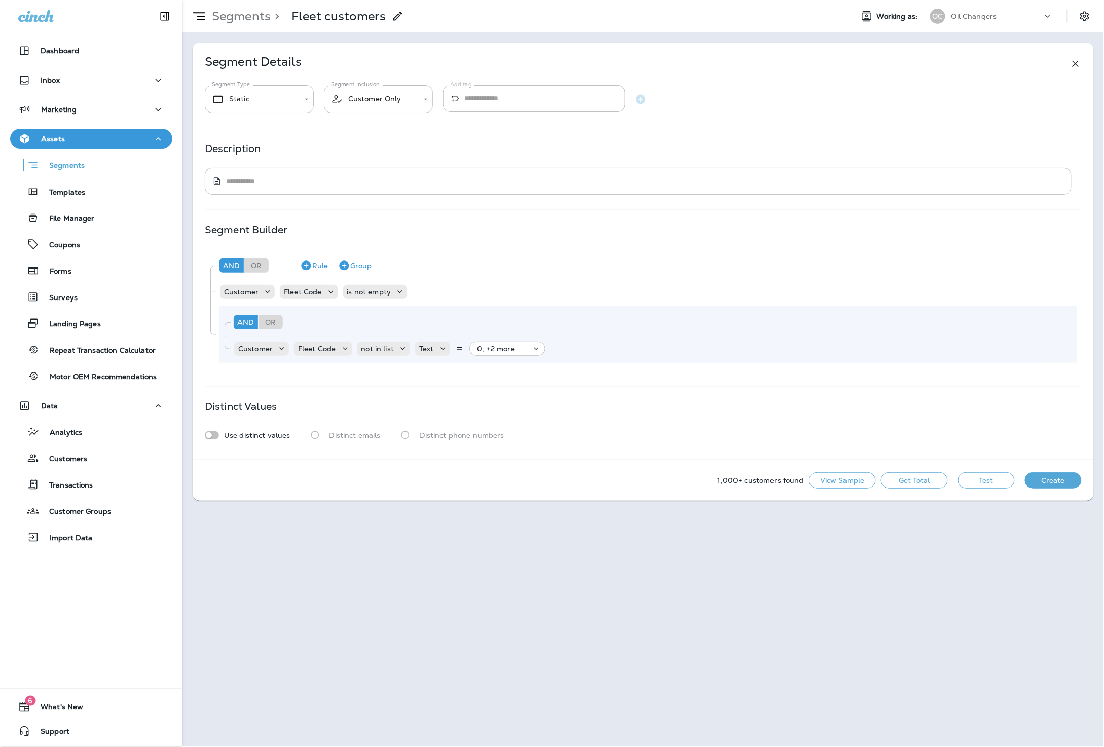
click at [1078, 480] on button "Create" at bounding box center [1053, 480] width 57 height 16
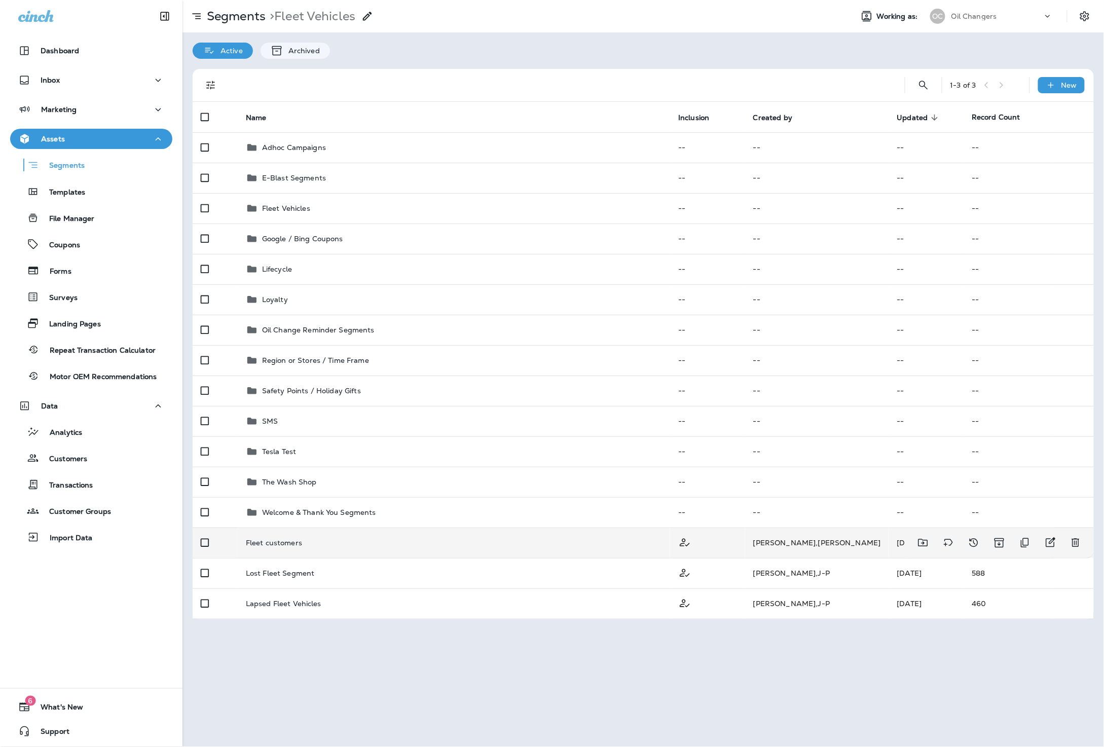
click at [608, 548] on td "Fleet customers" at bounding box center [454, 543] width 432 height 30
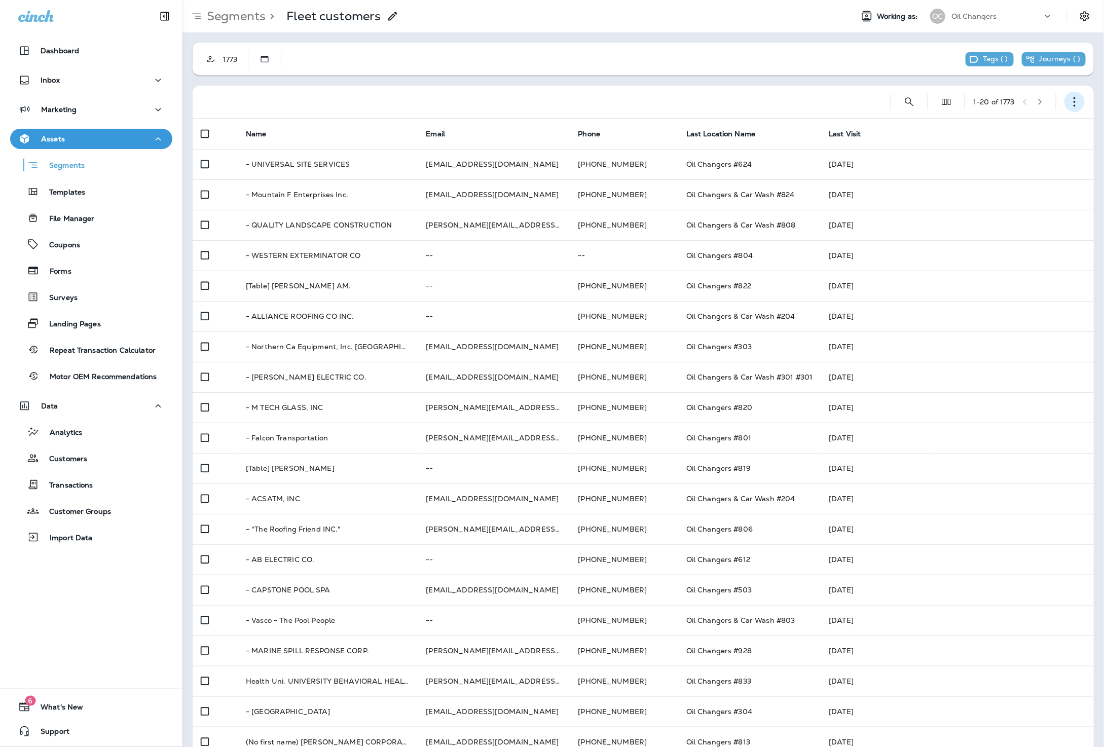
click at [1078, 104] on icon "button" at bounding box center [1074, 102] width 10 height 10
click at [1032, 178] on p "Export Customers" at bounding box center [1015, 177] width 67 height 8
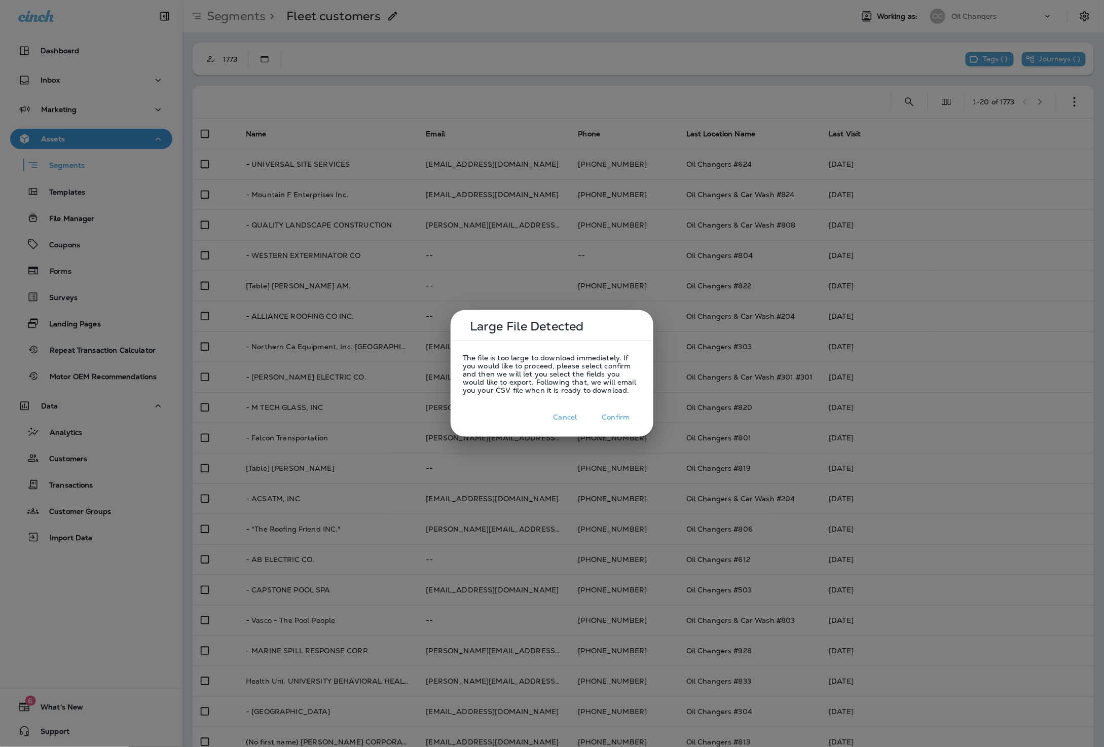
click at [614, 421] on button "Confirm" at bounding box center [615, 417] width 51 height 16
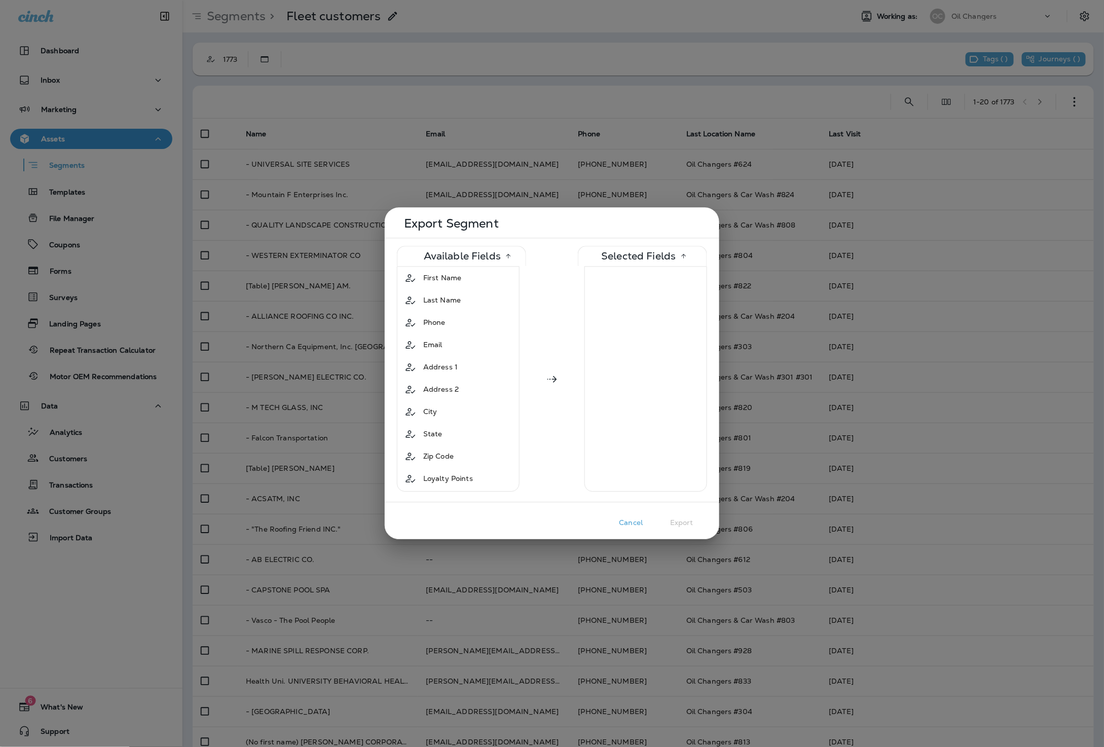
click at [550, 382] on icon at bounding box center [552, 379] width 12 height 12
click at [551, 377] on icon at bounding box center [552, 379] width 12 height 12
click at [469, 281] on div "First Name" at bounding box center [458, 278] width 118 height 18
click at [469, 281] on div "Last Name" at bounding box center [458, 278] width 118 height 18
click at [469, 291] on div "Phone" at bounding box center [458, 300] width 118 height 18
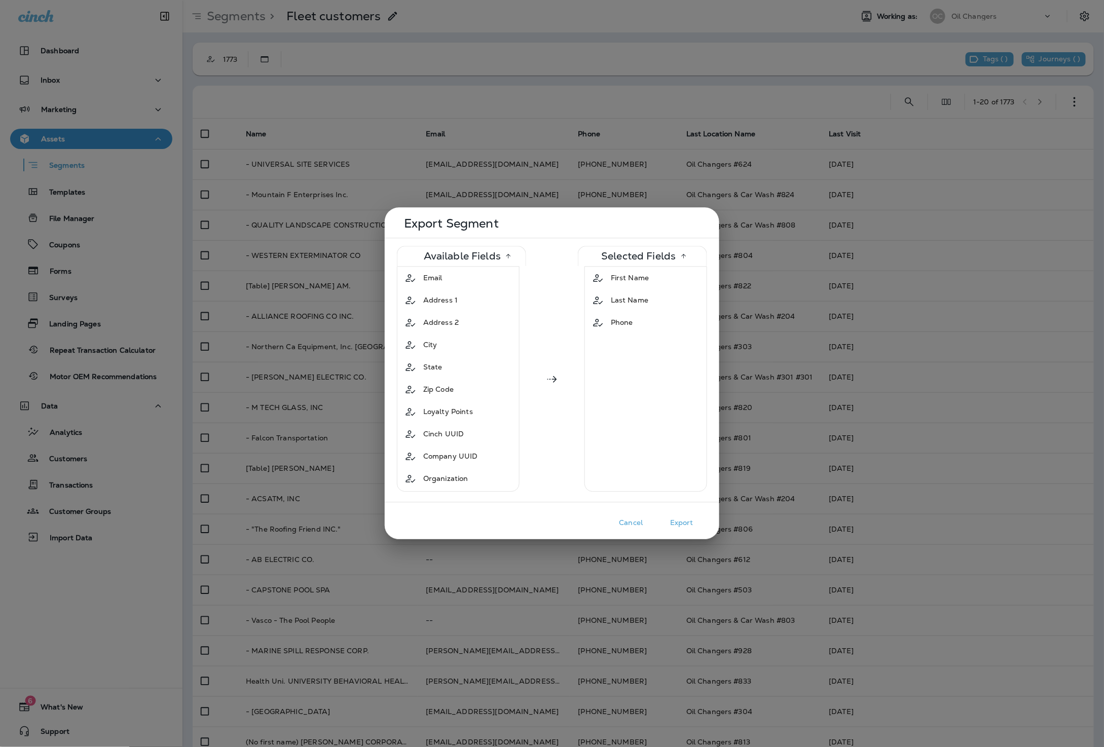
click at [469, 281] on div "Email" at bounding box center [458, 278] width 118 height 18
click at [469, 291] on div "Address 1" at bounding box center [458, 300] width 118 height 18
click at [469, 281] on div "Address 2" at bounding box center [458, 278] width 118 height 18
click at [469, 281] on div "City" at bounding box center [458, 278] width 118 height 18
click at [469, 281] on div "State" at bounding box center [458, 278] width 118 height 18
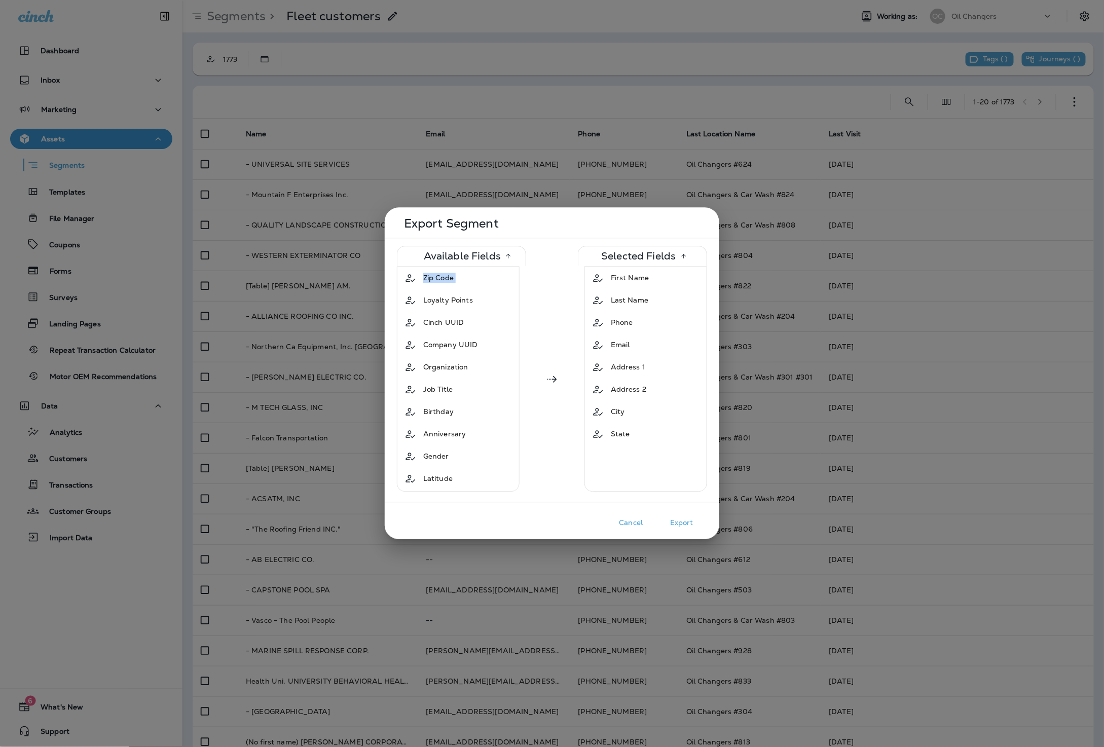
click at [469, 281] on div "Zip Code" at bounding box center [458, 278] width 118 height 18
click at [464, 384] on div "Fleet Code" at bounding box center [442, 393] width 46 height 18
click at [683, 522] on button "Export" at bounding box center [681, 523] width 51 height 16
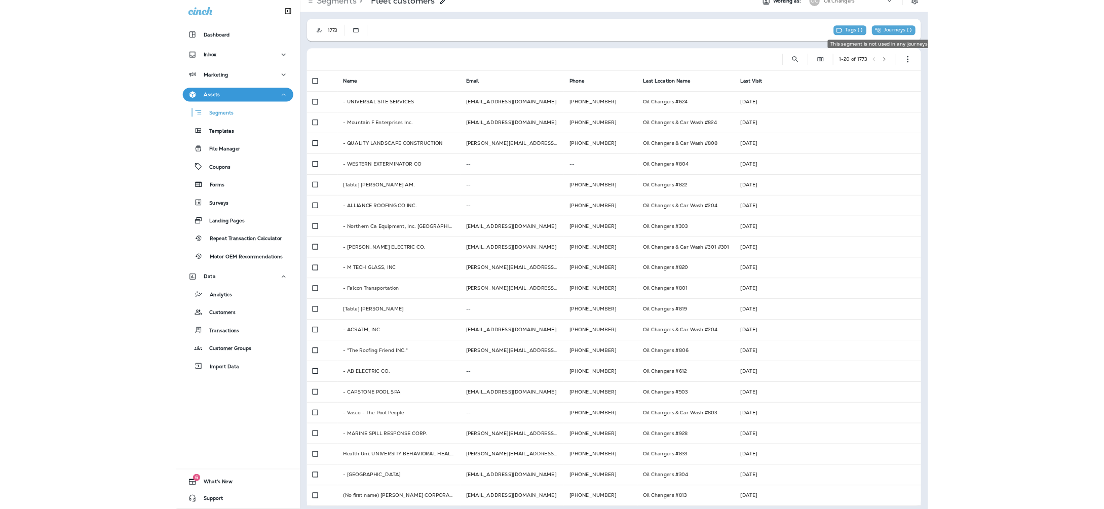
scroll to position [0, 0]
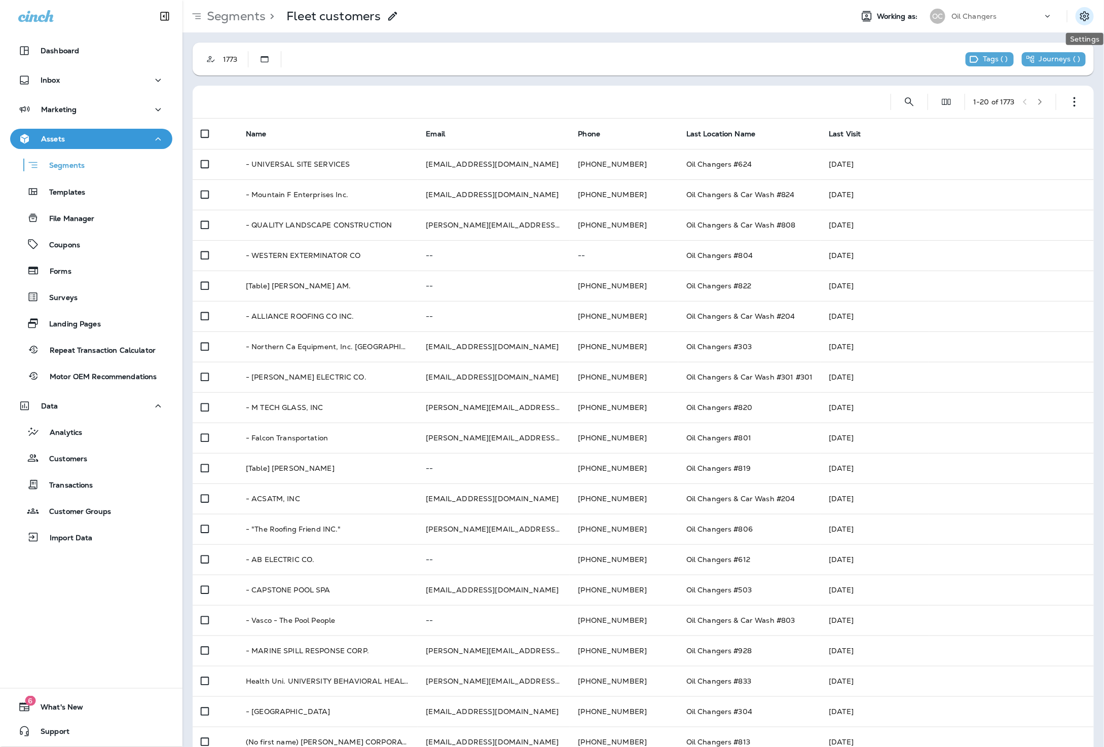
click at [1088, 17] on icon "Settings" at bounding box center [1084, 16] width 12 height 12
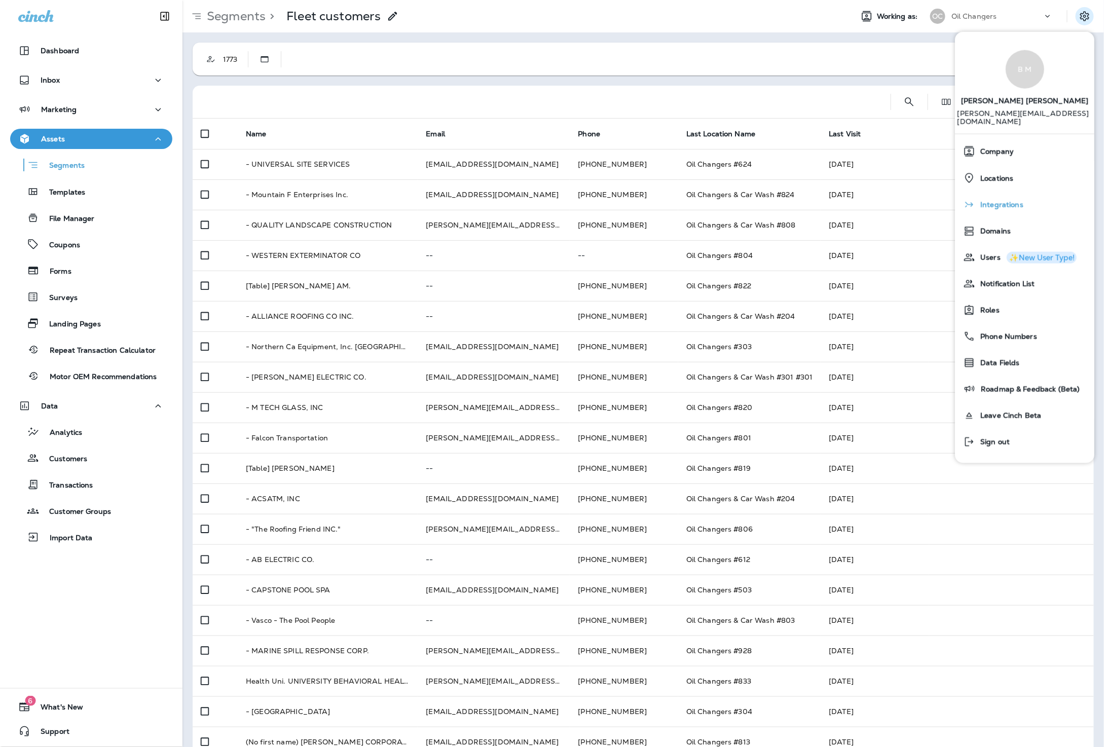
click at [1001, 202] on div "Integrations" at bounding box center [1024, 204] width 131 height 20
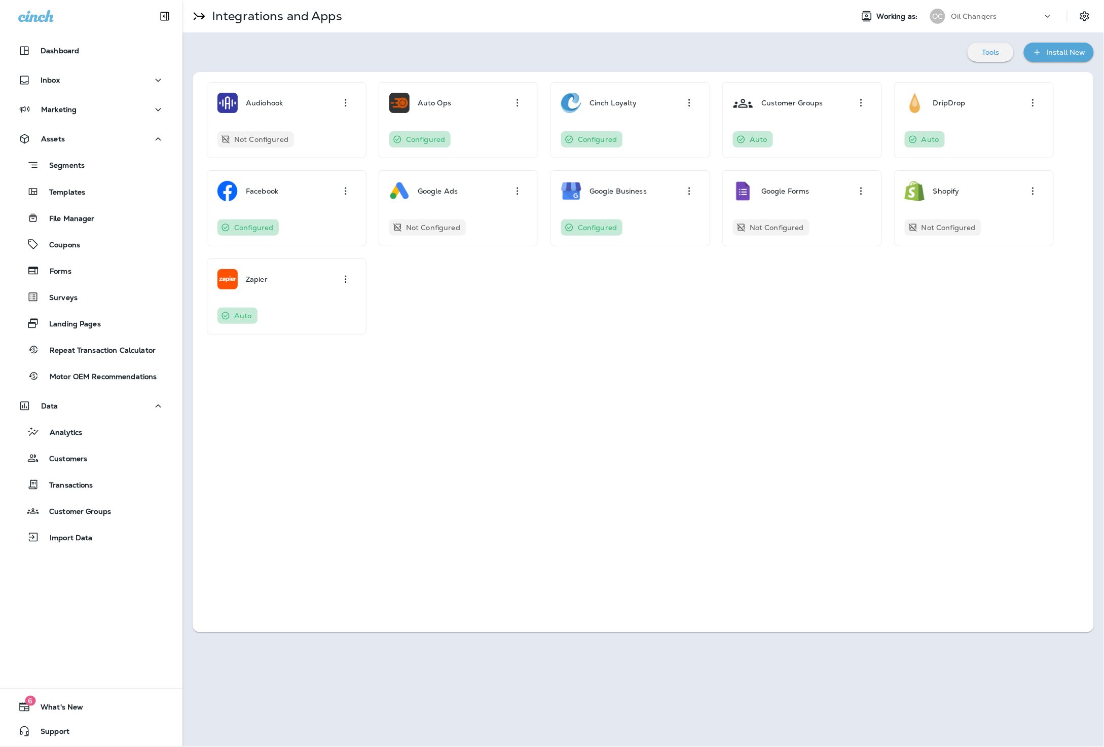
click at [1074, 54] on div "Install New" at bounding box center [1066, 52] width 39 height 13
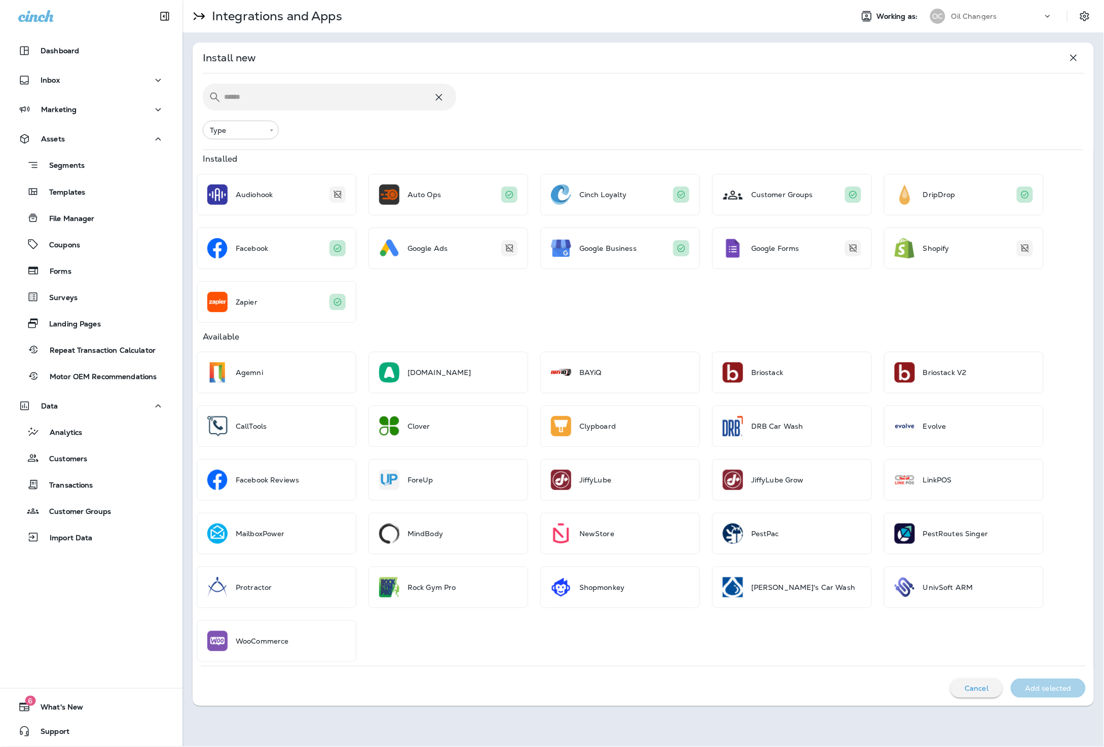
click at [300, 93] on input "text" at bounding box center [328, 97] width 209 height 27
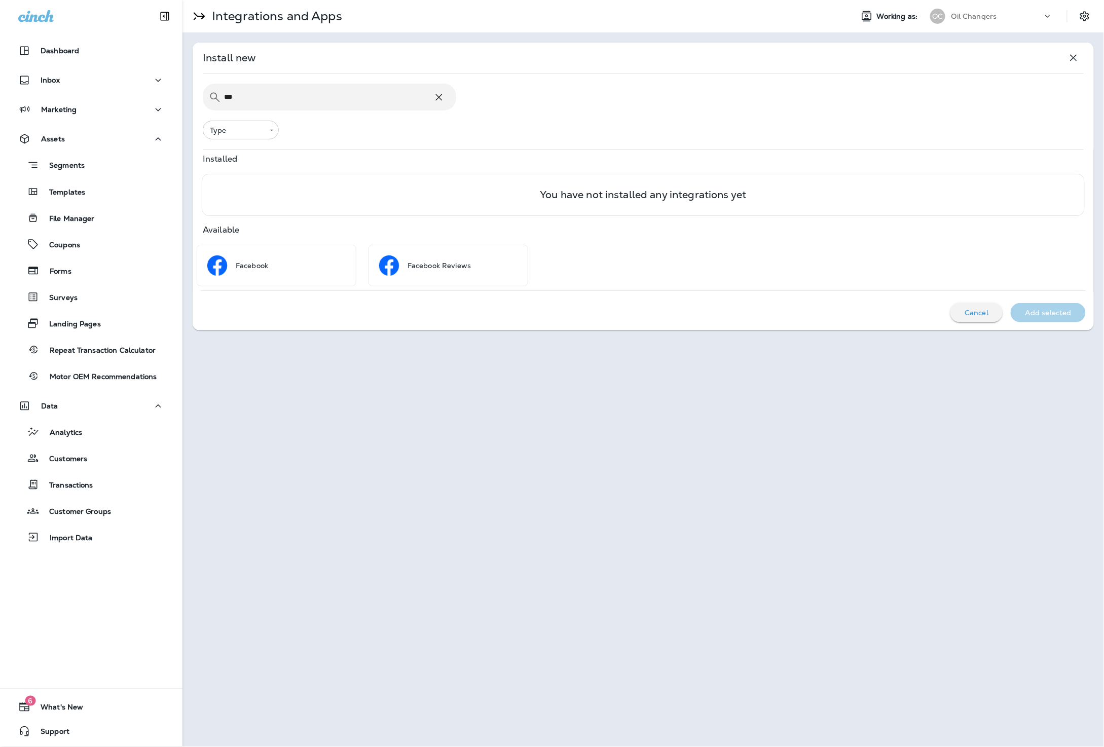
type input "***"
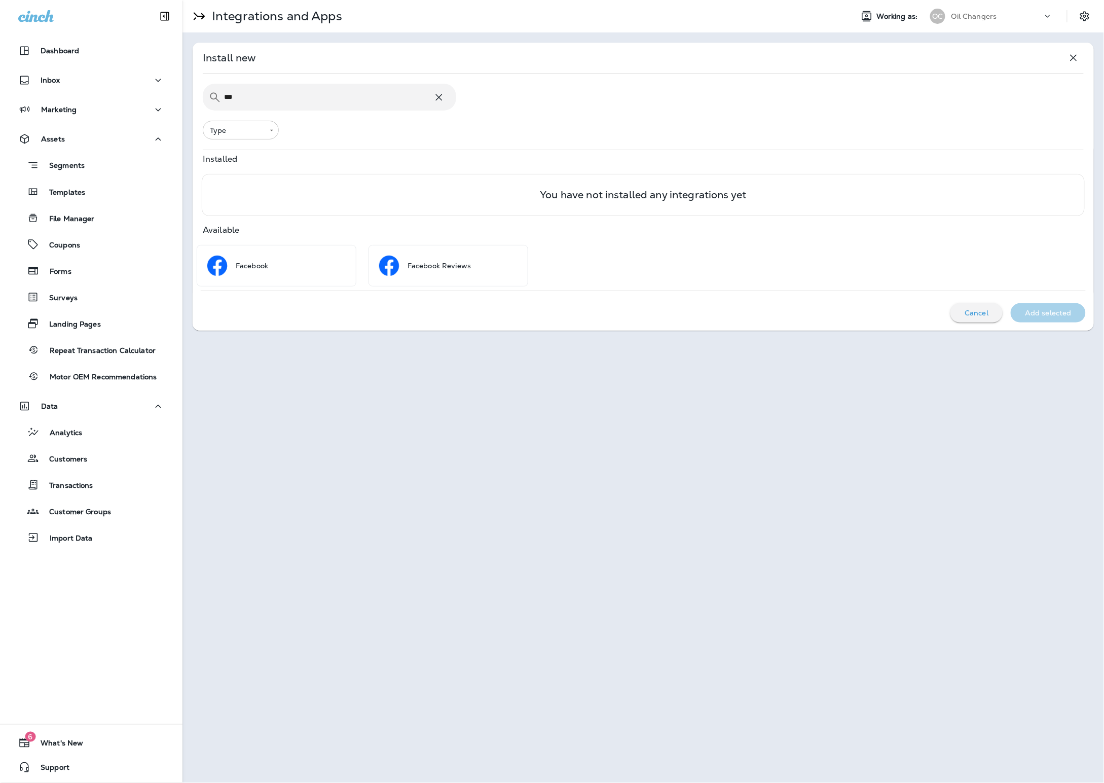
click at [448, 91] on div "​ *** ​ ​" at bounding box center [329, 97] width 253 height 27
click at [433, 97] on icon at bounding box center [439, 97] width 12 height 12
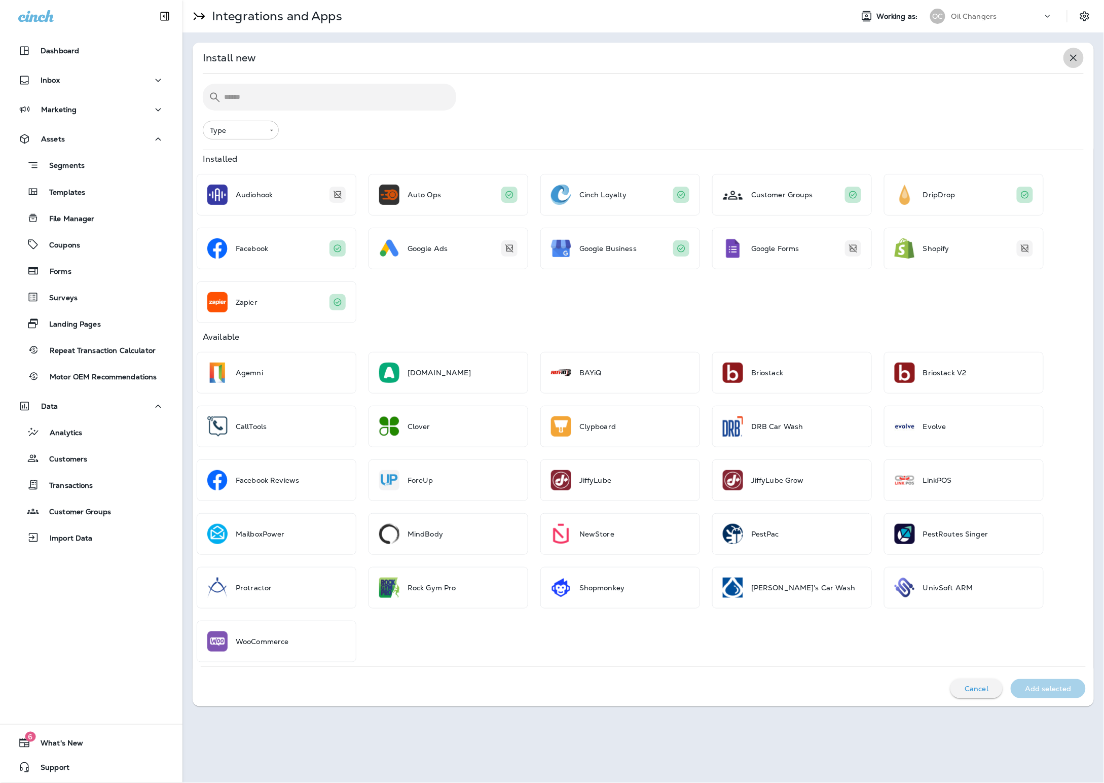
click at [1079, 57] on button "button" at bounding box center [1073, 58] width 20 height 20
